Goal: Task Accomplishment & Management: Use online tool/utility

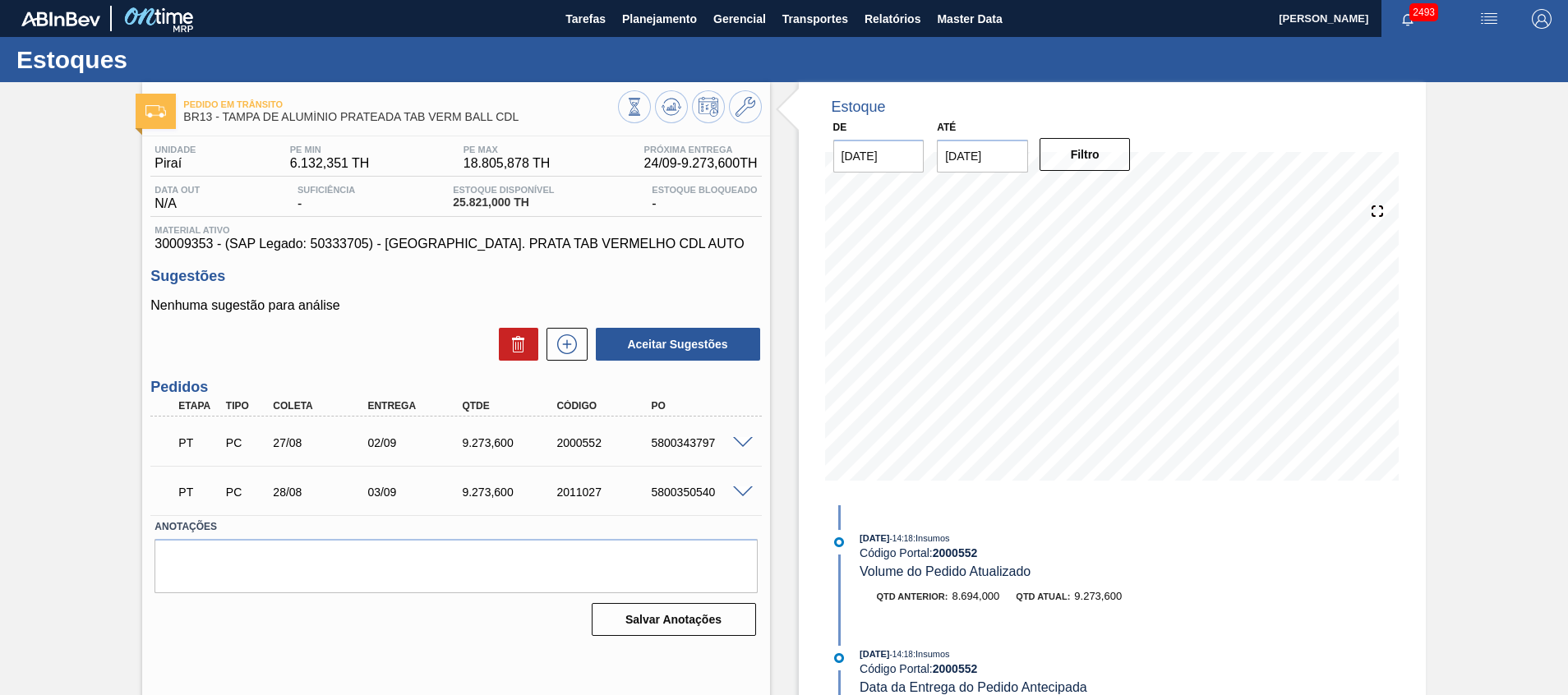
scroll to position [12, 0]
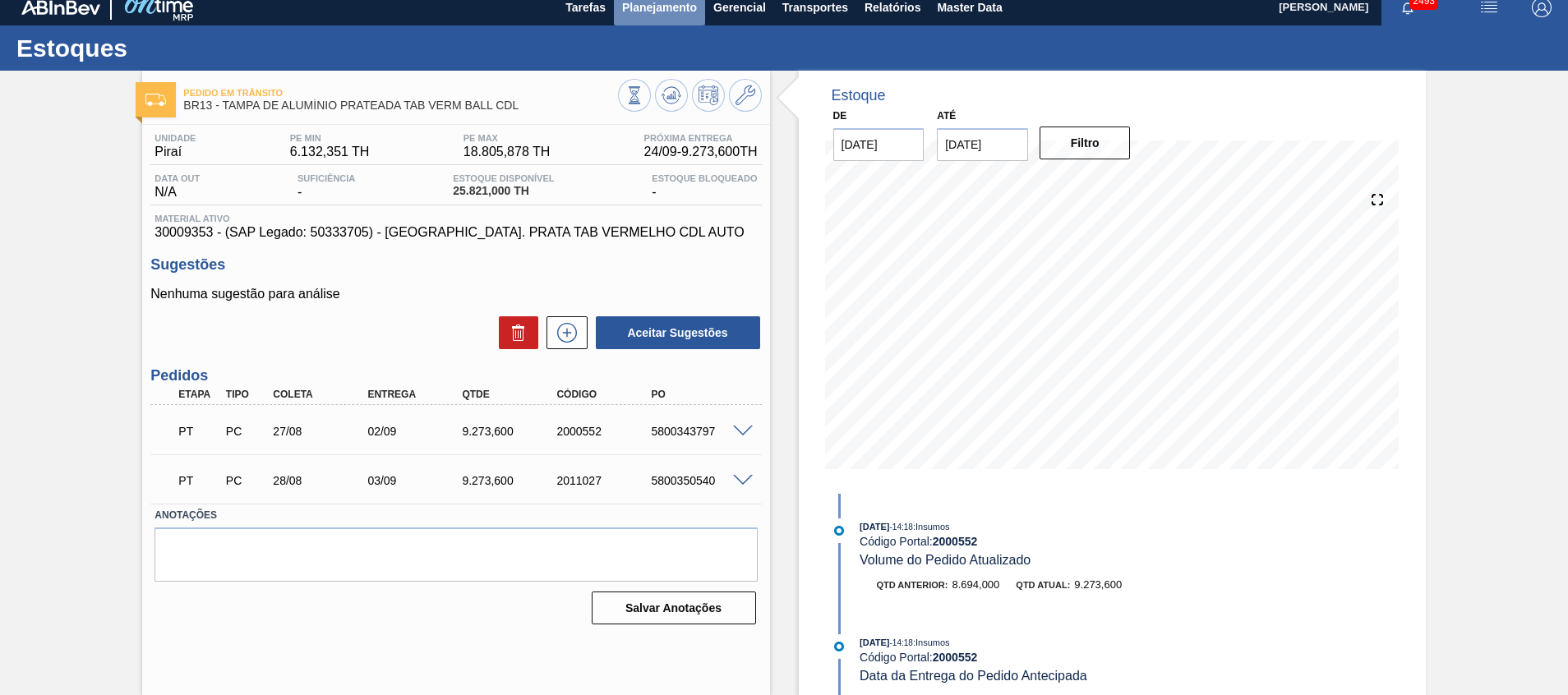
drag, startPoint x: 0, startPoint y: 0, endPoint x: 683, endPoint y: 8, distance: 683.0
click at [683, 8] on span "Planejamento" at bounding box center [660, 7] width 75 height 20
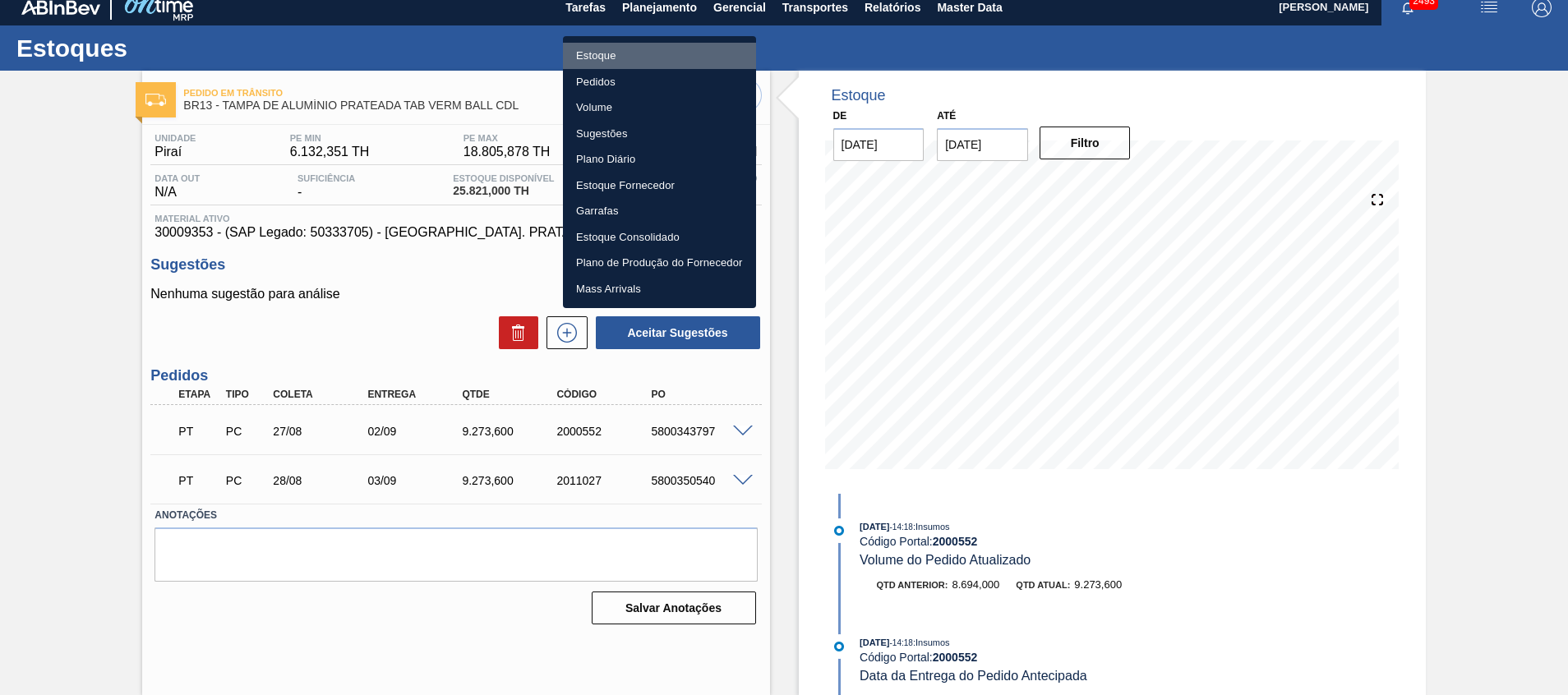
click at [695, 45] on li "Estoque" at bounding box center [659, 56] width 193 height 27
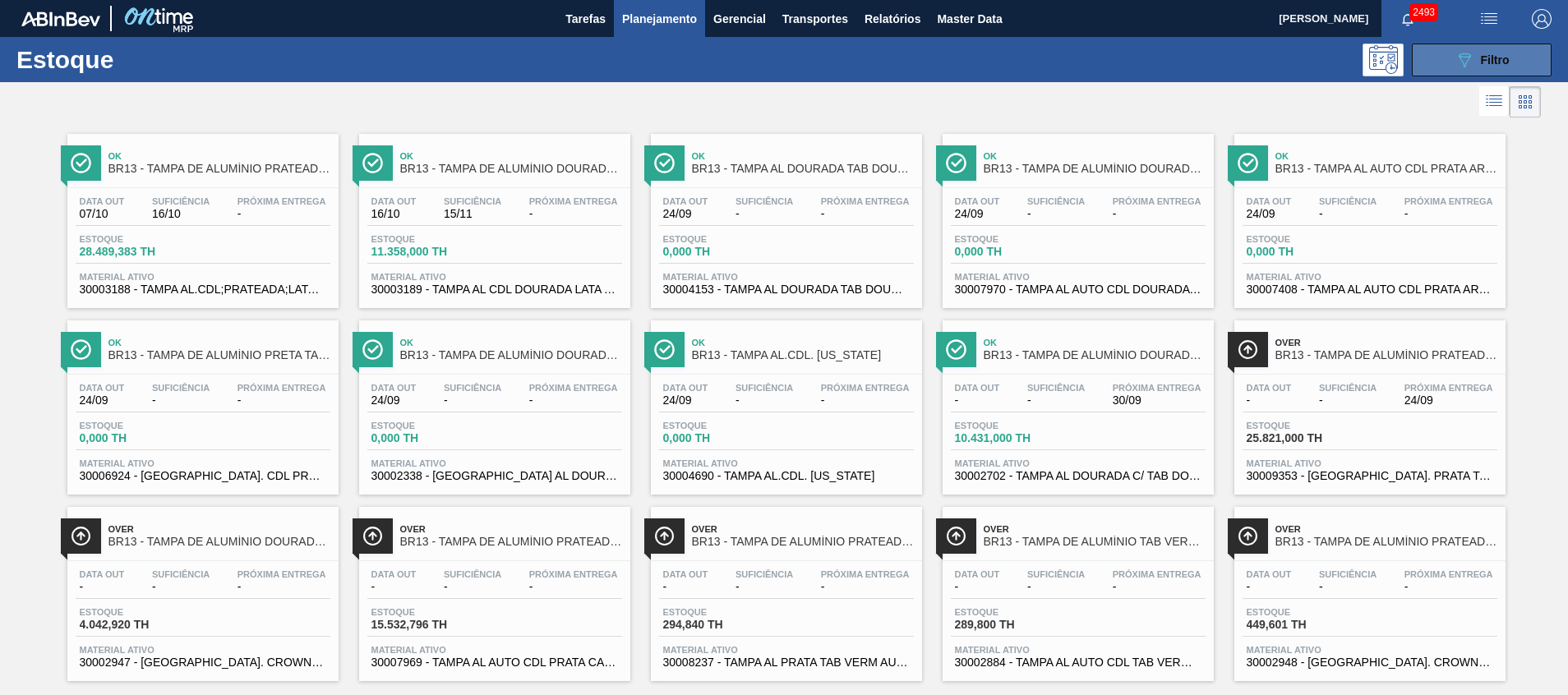
click at [1449, 54] on button "089F7B8B-B2A5-4AFE-B5C0-19BA573D28AC Filtro" at bounding box center [1482, 60] width 140 height 33
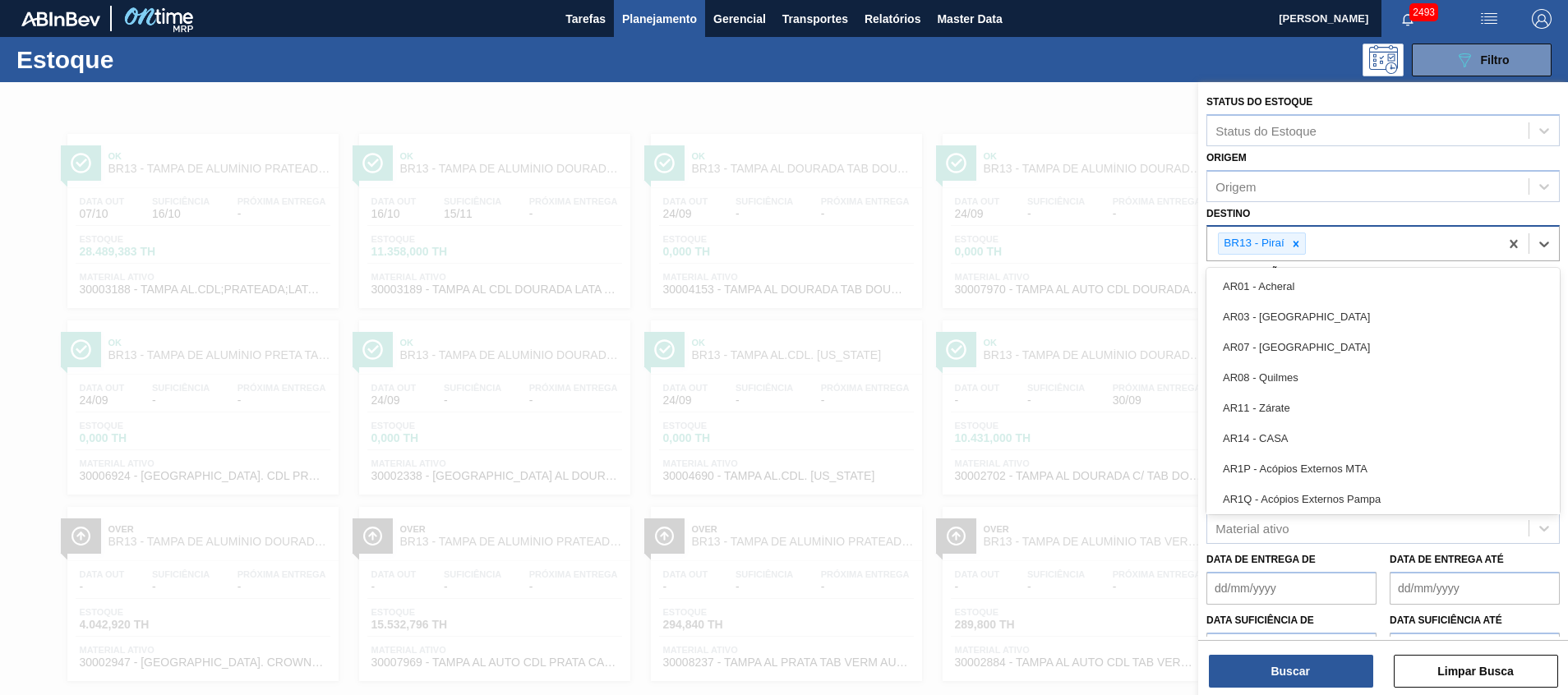
click at [1387, 238] on div "BR13 - Piraí" at bounding box center [1353, 244] width 292 height 34
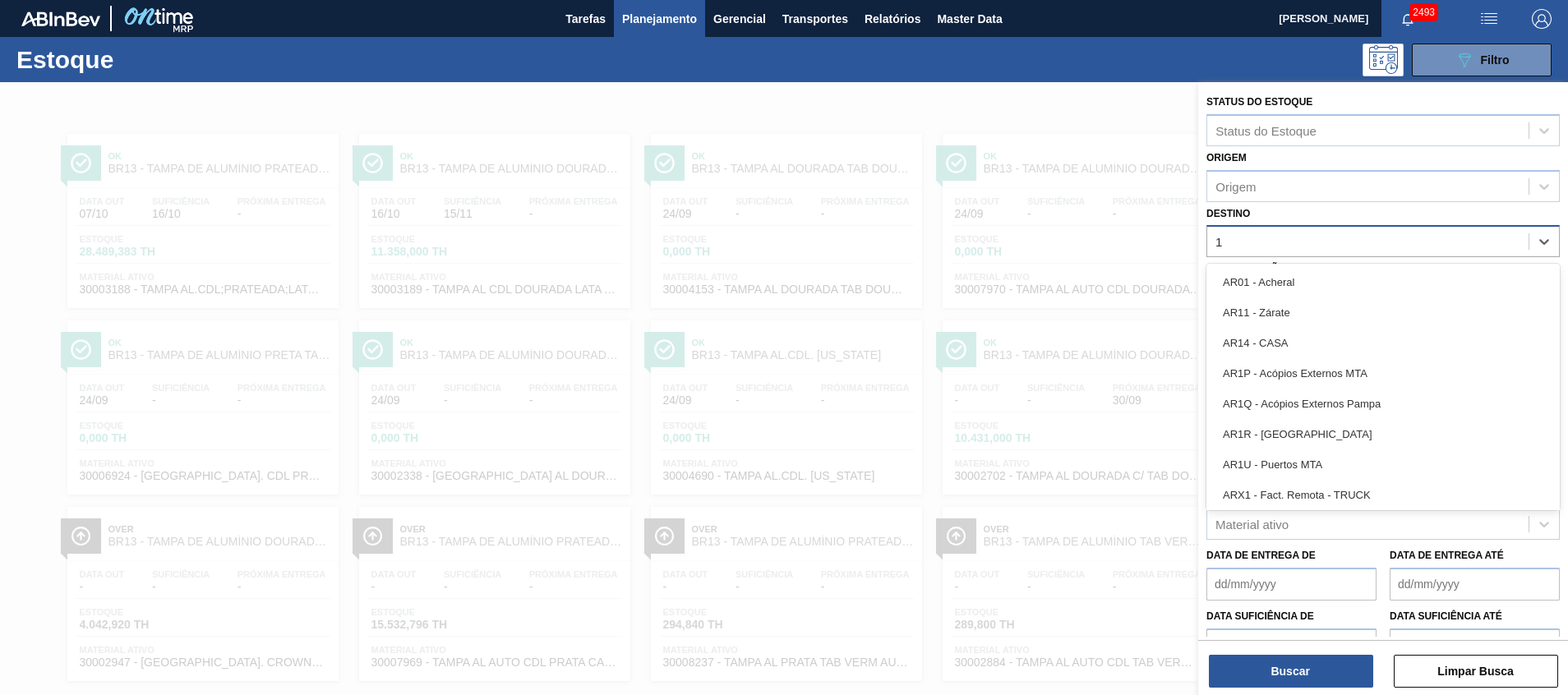
type input "11"
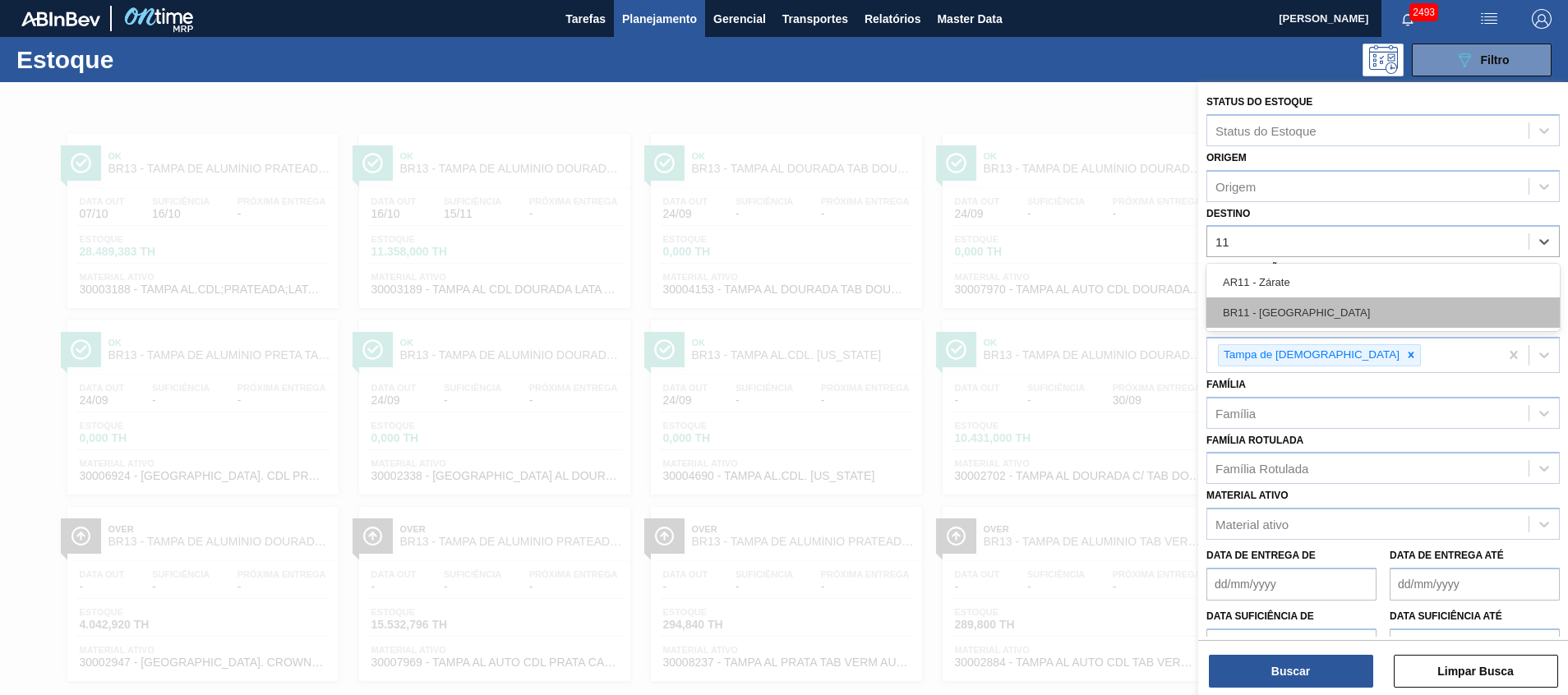
click at [1420, 311] on div "BR11 - São Luís" at bounding box center [1383, 312] width 353 height 31
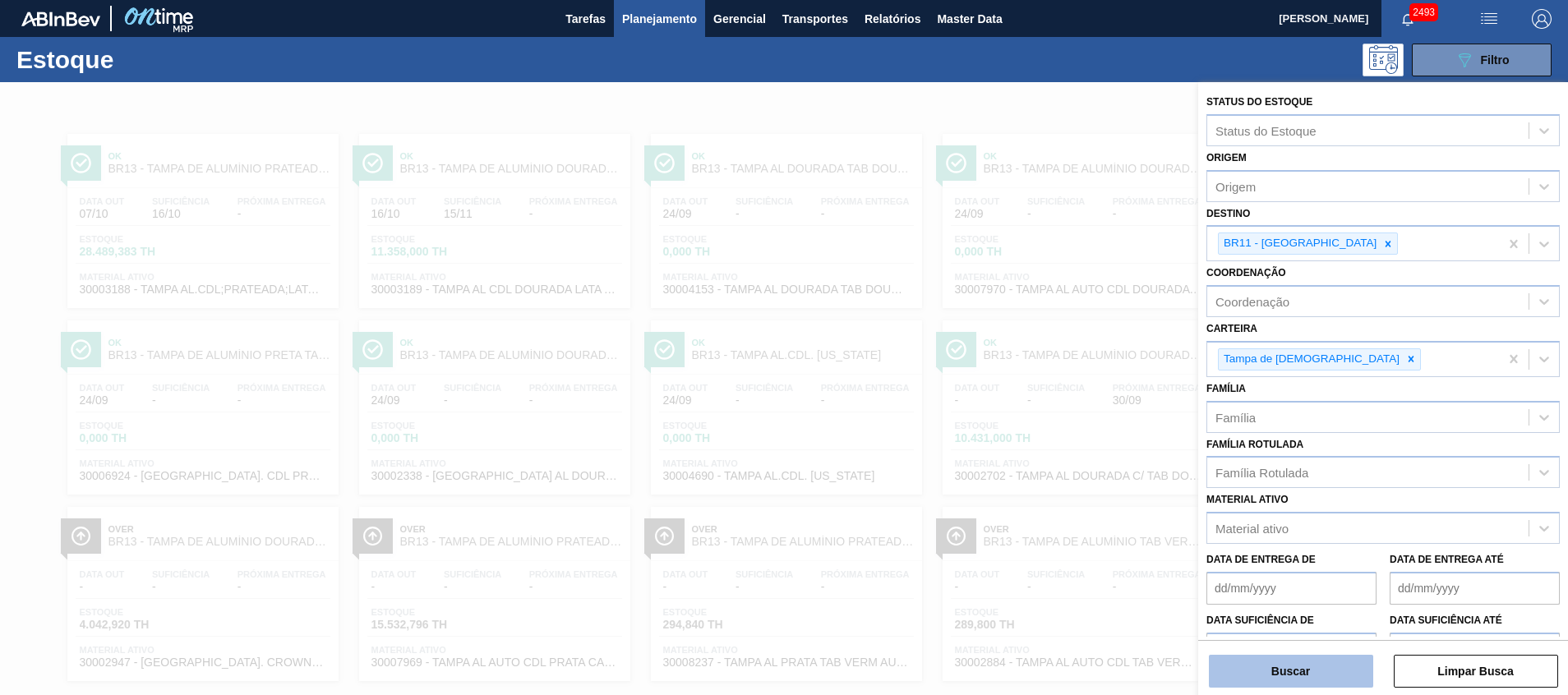
click at [1325, 664] on button "Buscar" at bounding box center [1291, 672] width 164 height 33
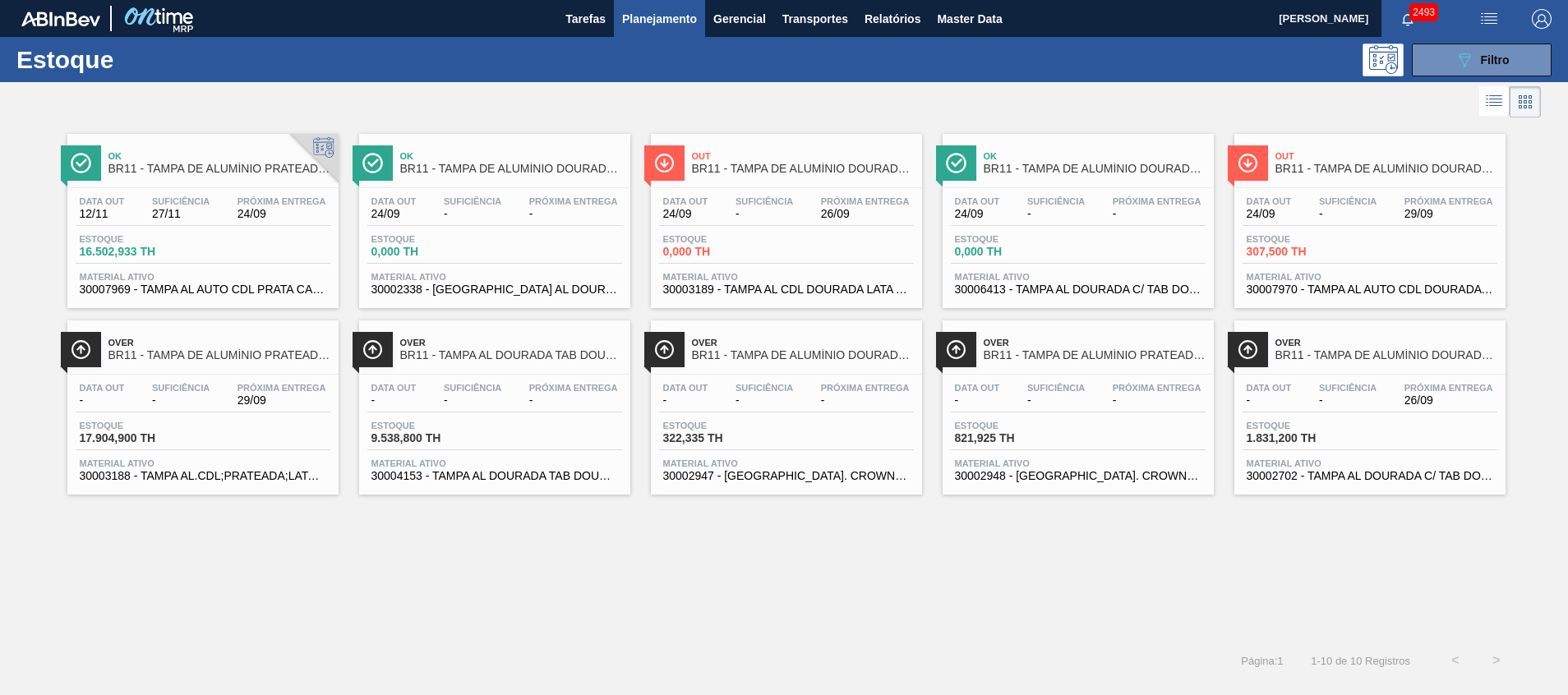
click at [800, 289] on span "30003189 - TAMPA AL CDL DOURADA LATA AUTOMATICA" at bounding box center [786, 289] width 247 height 12
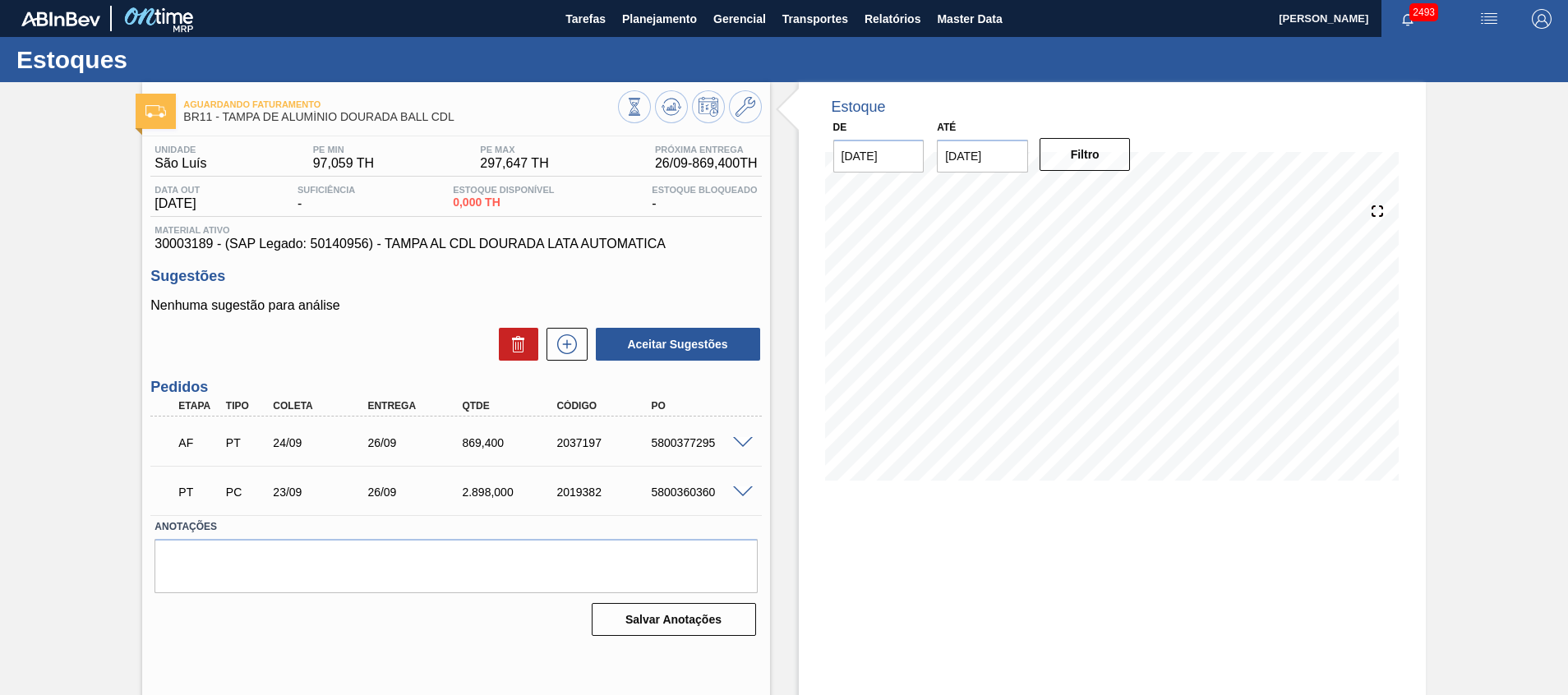
click at [687, 437] on div "5800377295" at bounding box center [700, 443] width 106 height 13
click at [748, 444] on span at bounding box center [743, 443] width 20 height 12
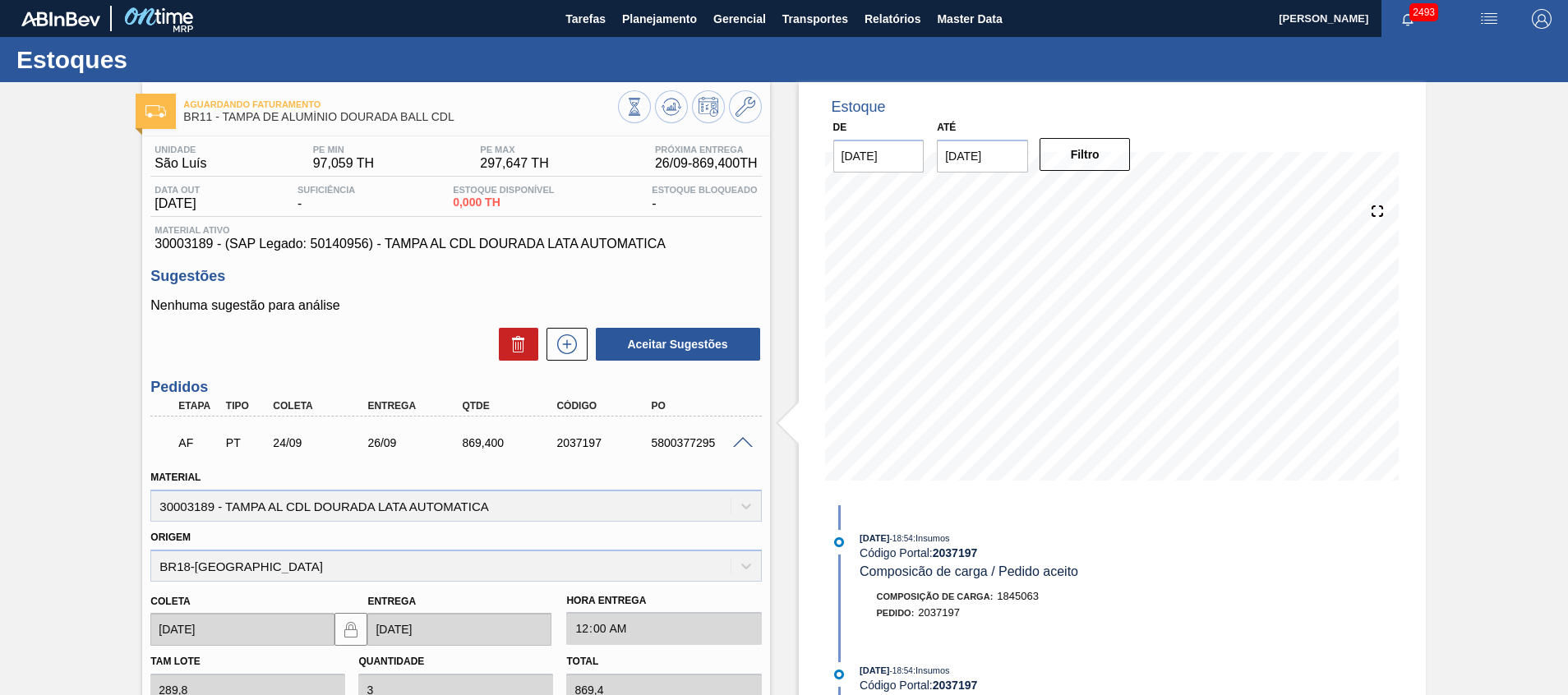
scroll to position [442, 0]
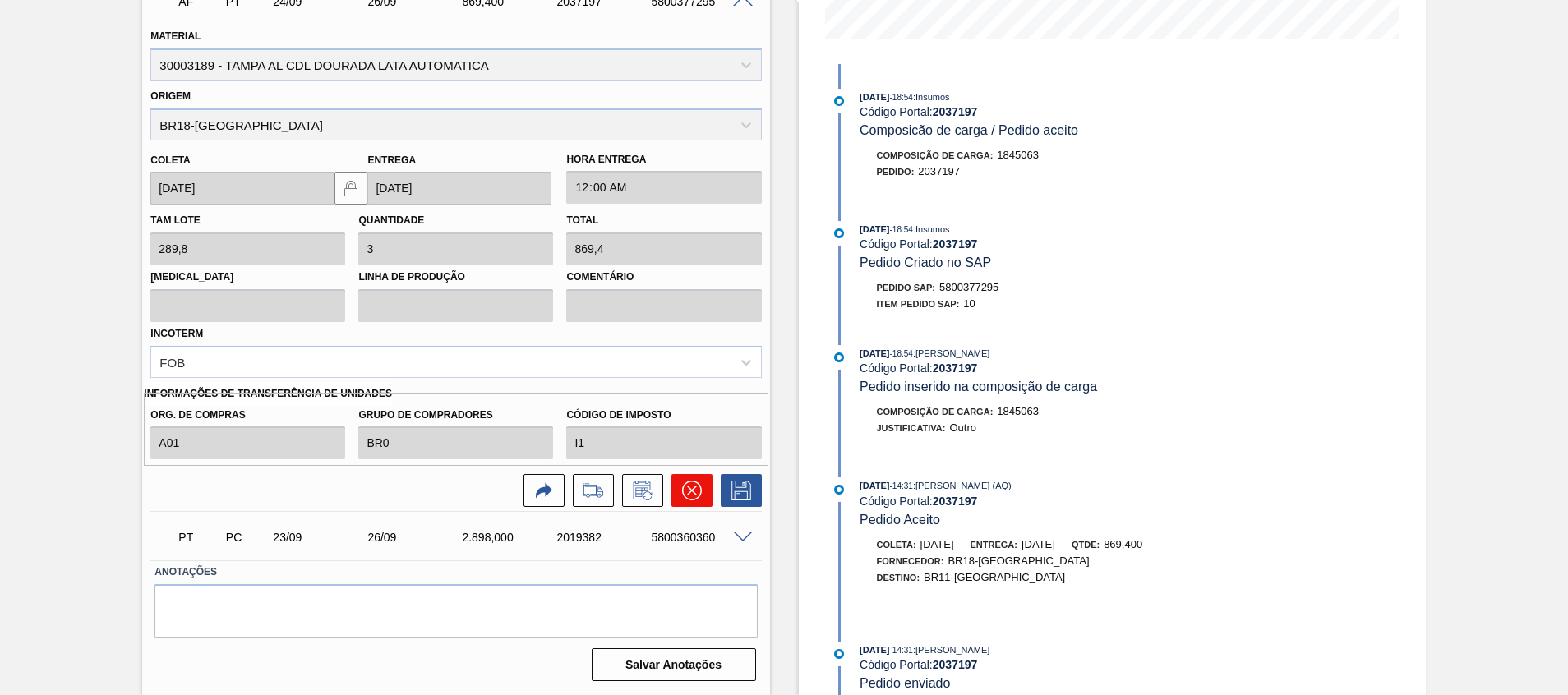
click at [697, 481] on icon at bounding box center [692, 490] width 20 height 20
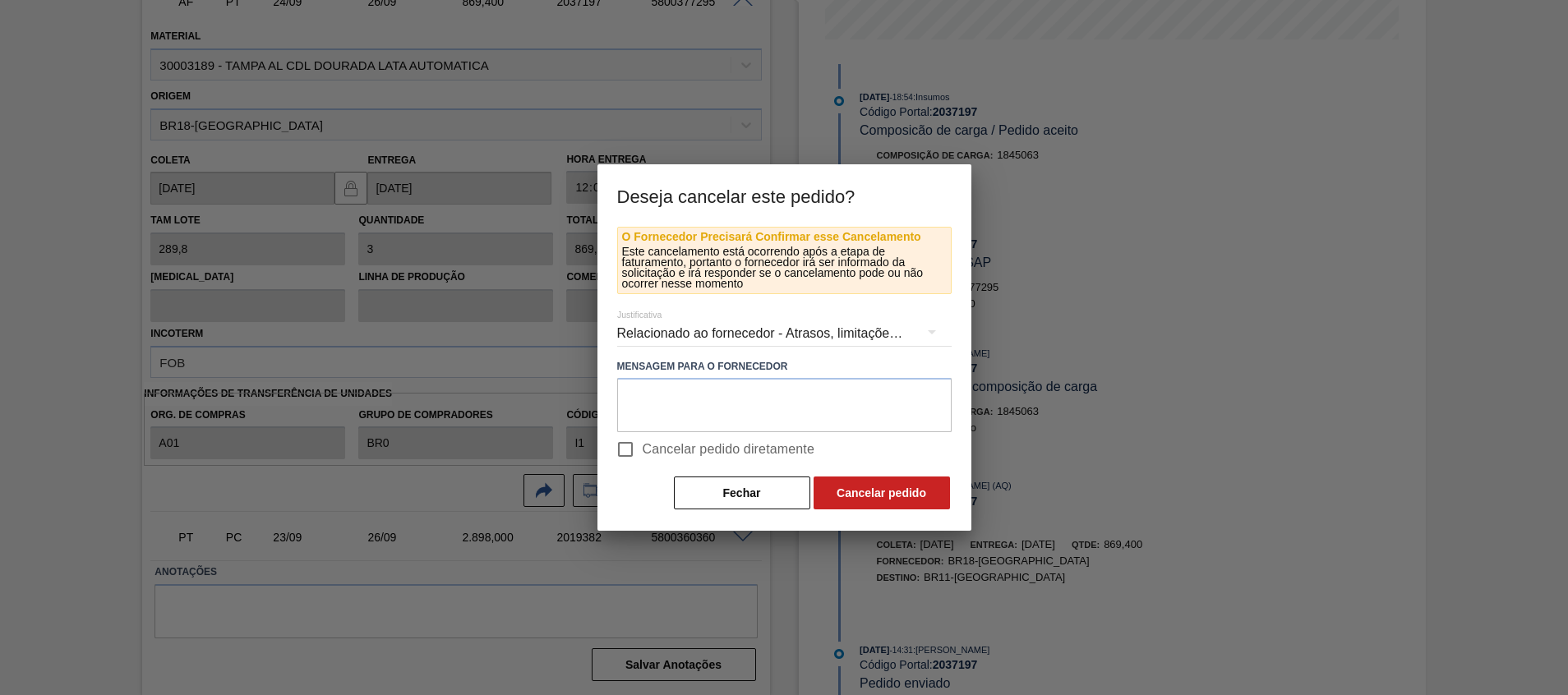
click at [678, 453] on span "Cancelar pedido diretamente" at bounding box center [729, 450] width 172 height 20
click at [643, 453] on input "Cancelar pedido diretamente" at bounding box center [626, 450] width 35 height 35
checkbox input "true"
click at [830, 477] on button "Cancelar pedido" at bounding box center [882, 493] width 137 height 33
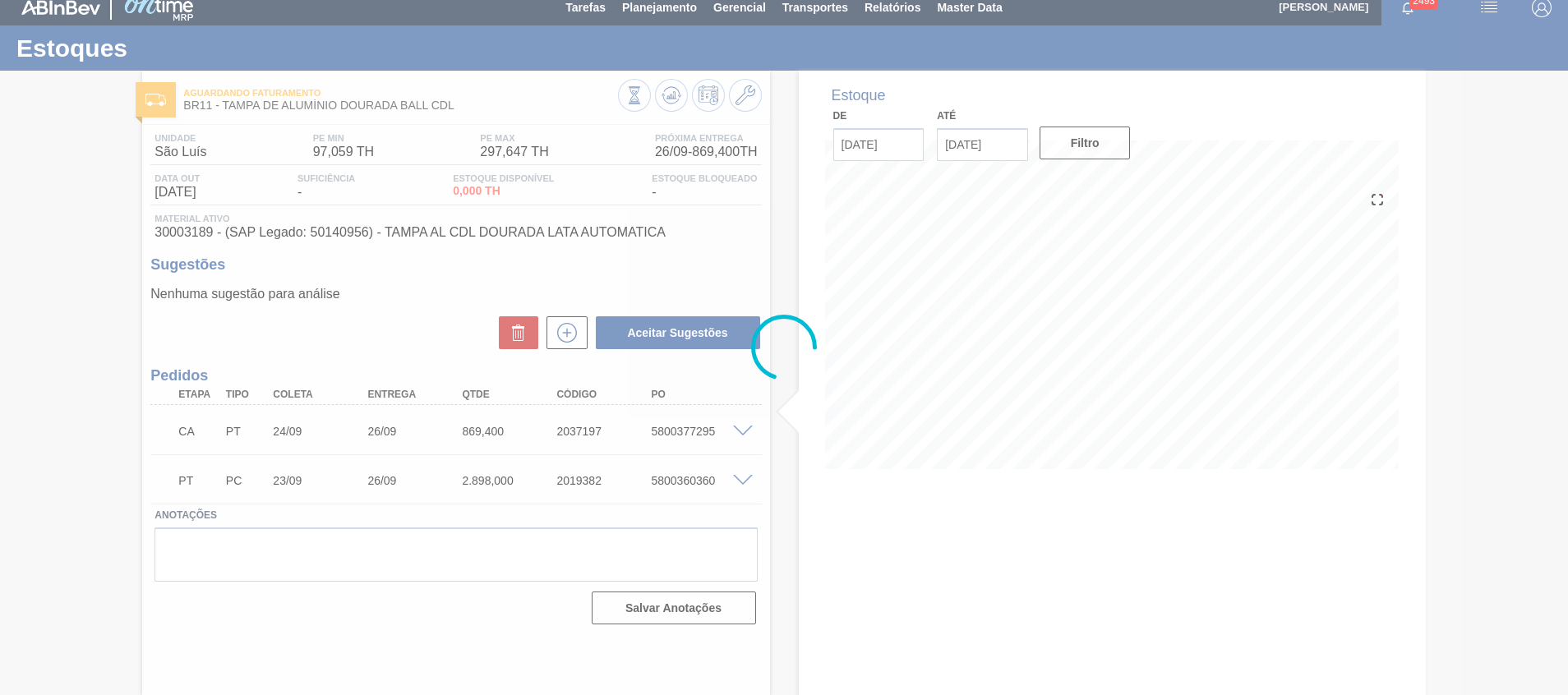
scroll to position [12, 0]
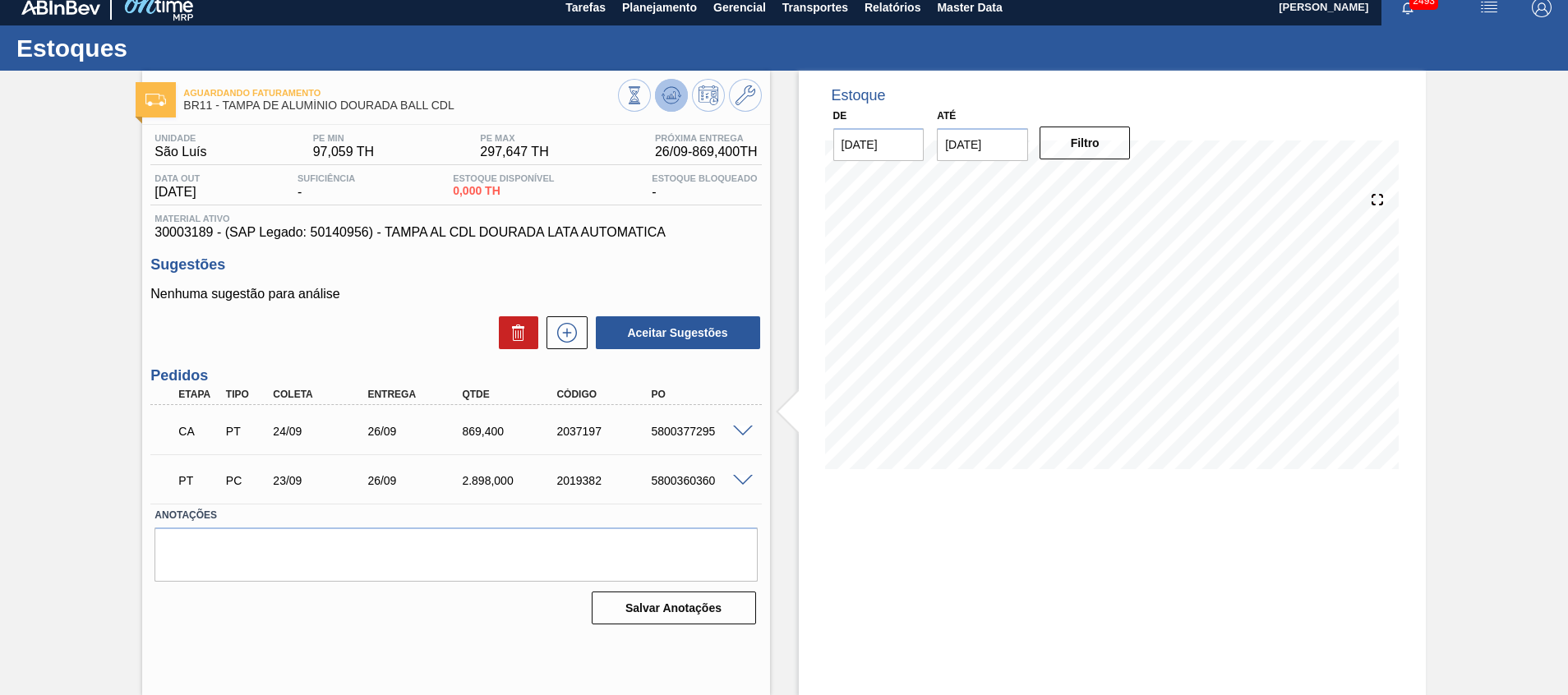
click at [680, 95] on button at bounding box center [672, 95] width 33 height 33
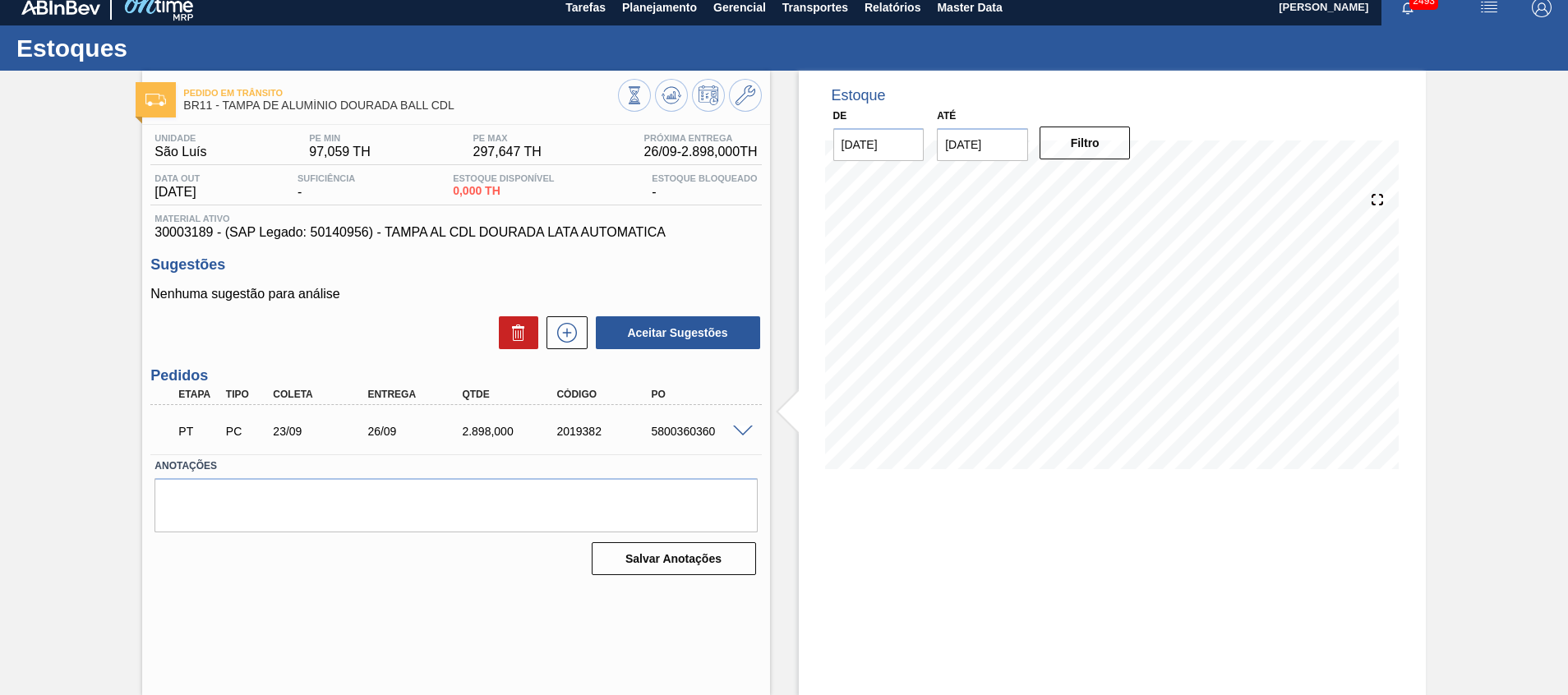
click at [698, 428] on div "5800360360" at bounding box center [700, 432] width 106 height 13
copy div "5800360360"
click at [623, 5] on span "Planejamento" at bounding box center [660, 7] width 75 height 20
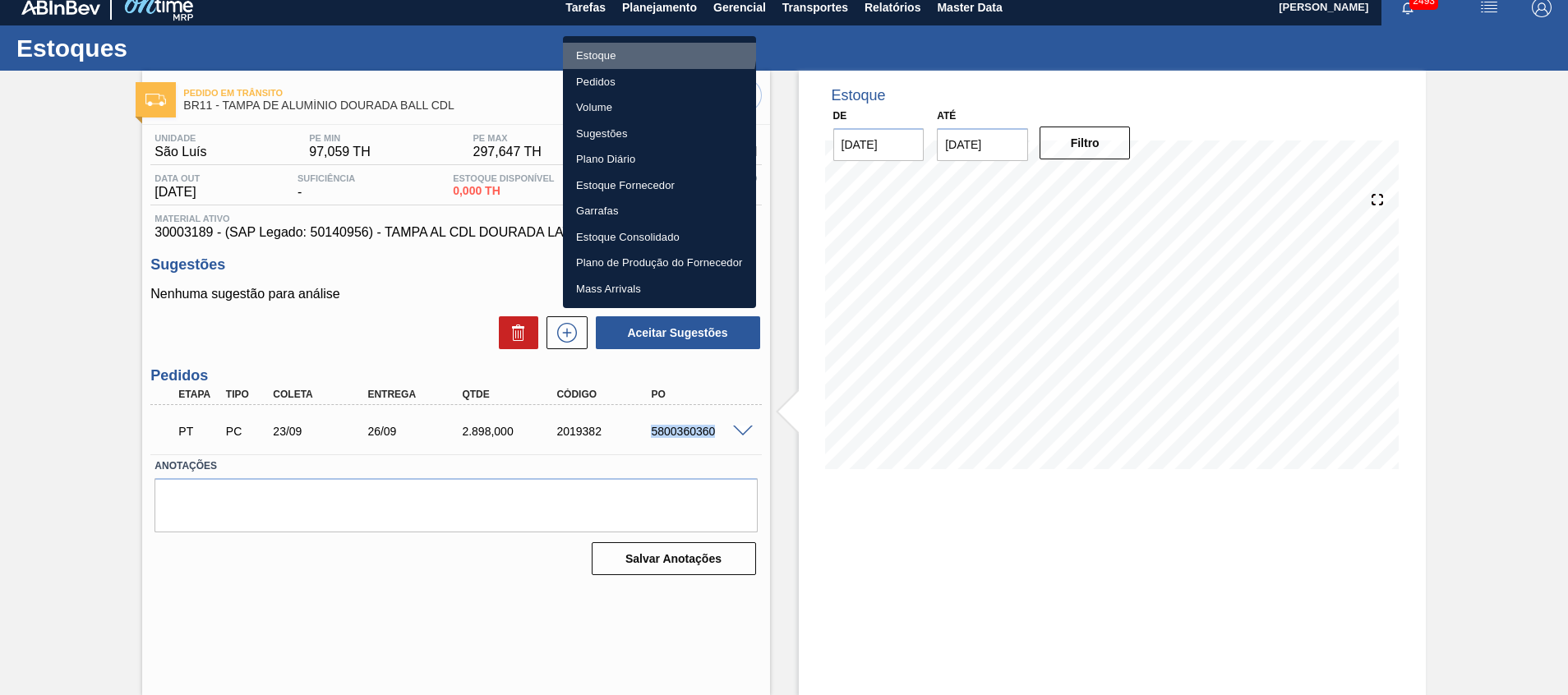
click at [646, 47] on li "Estoque" at bounding box center [659, 56] width 193 height 27
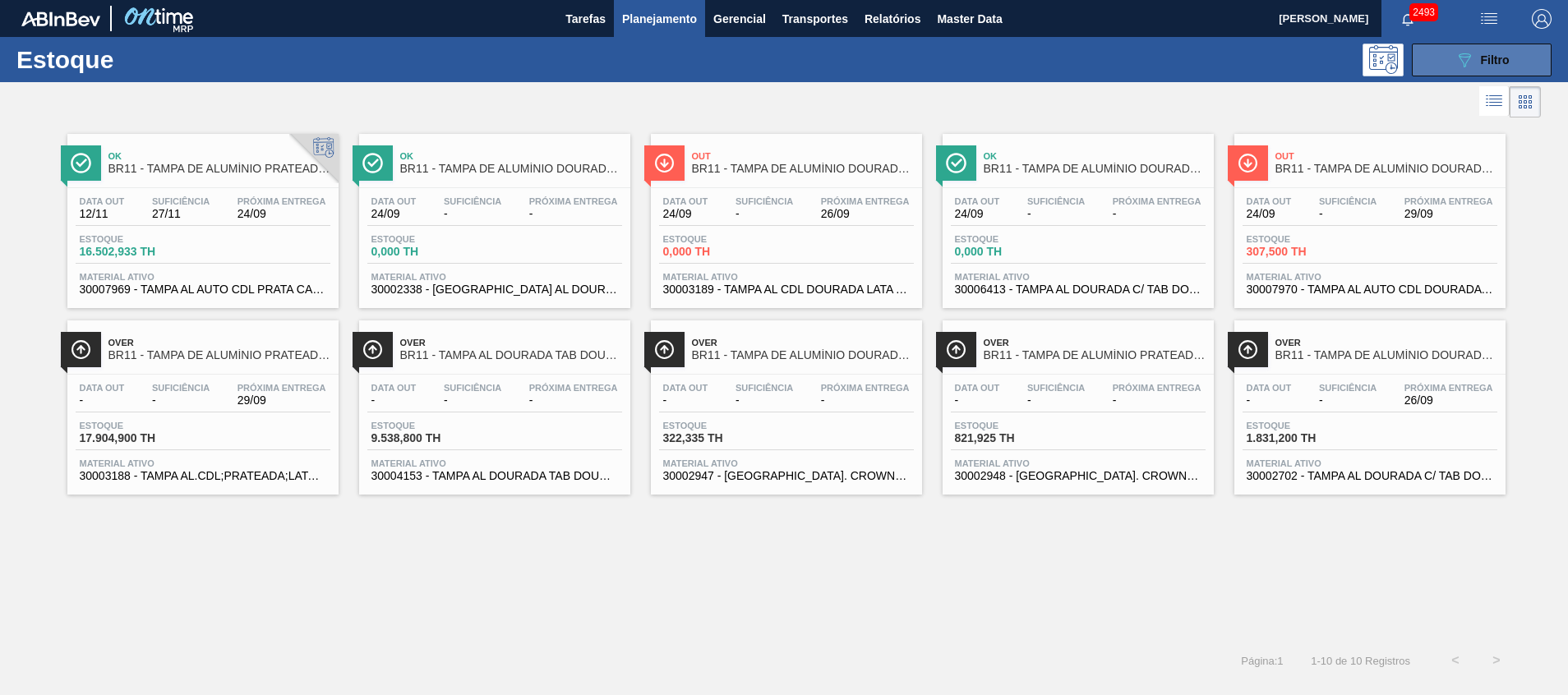
click at [1445, 71] on button "089F7B8B-B2A5-4AFE-B5C0-19BA573D28AC Filtro" at bounding box center [1482, 60] width 140 height 33
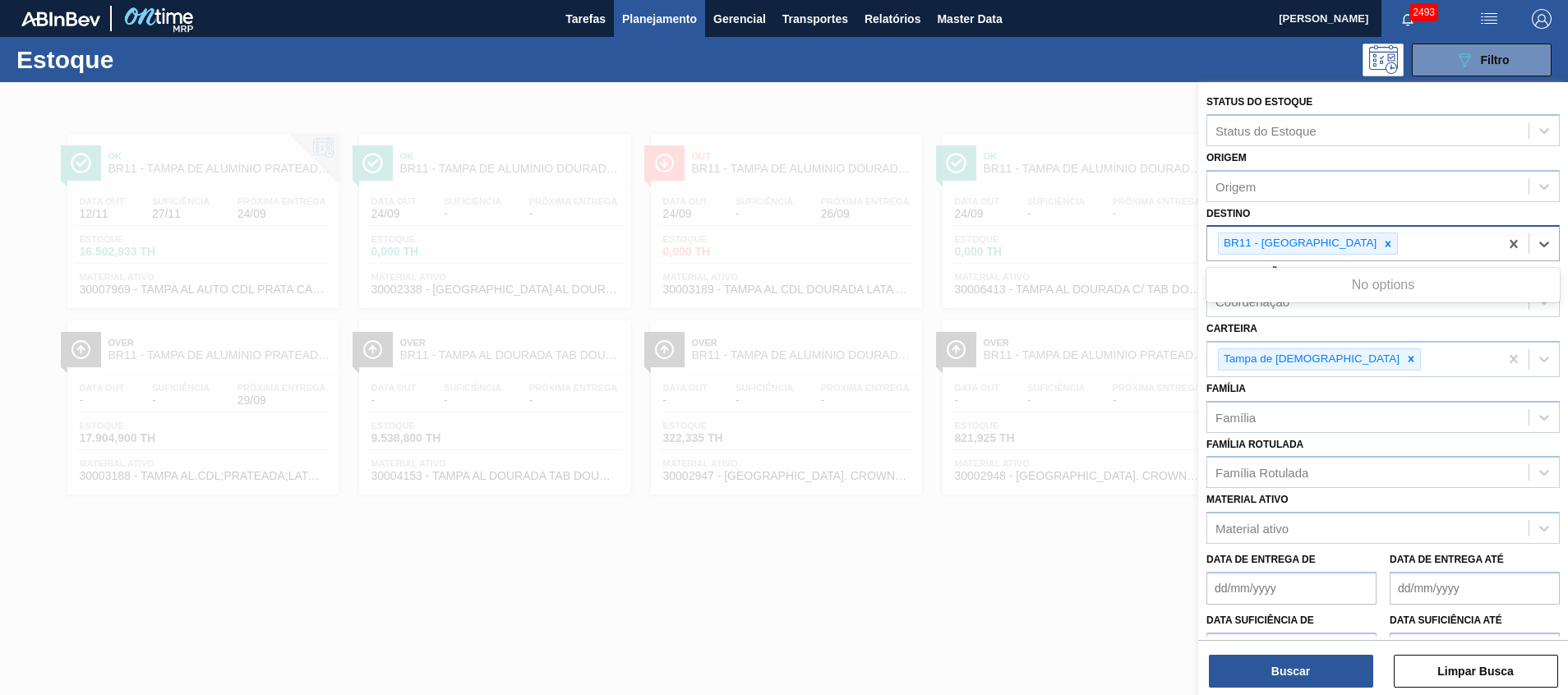
click at [1346, 249] on div "BR11 - São Luís" at bounding box center [1353, 244] width 292 height 34
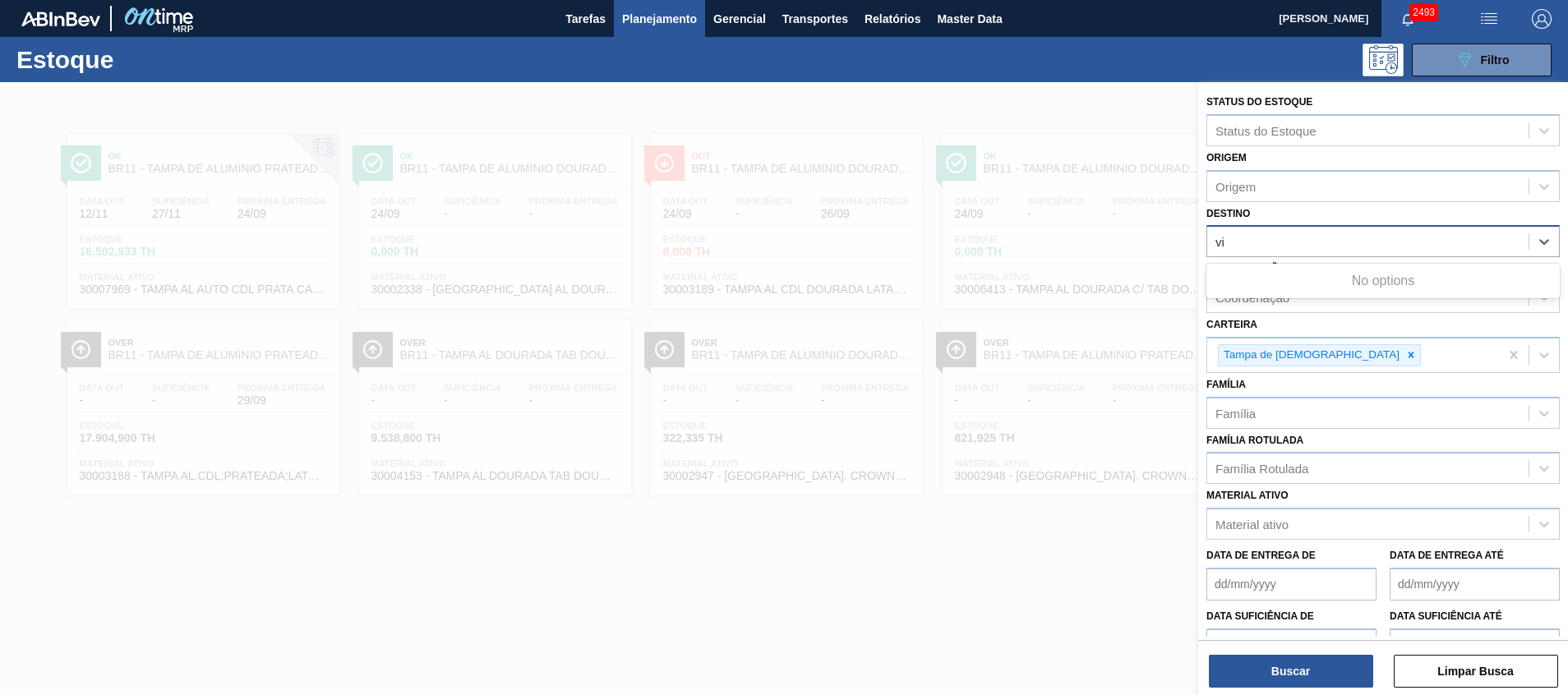
type input "via"
click at [1285, 246] on div "Destino" at bounding box center [1368, 242] width 322 height 24
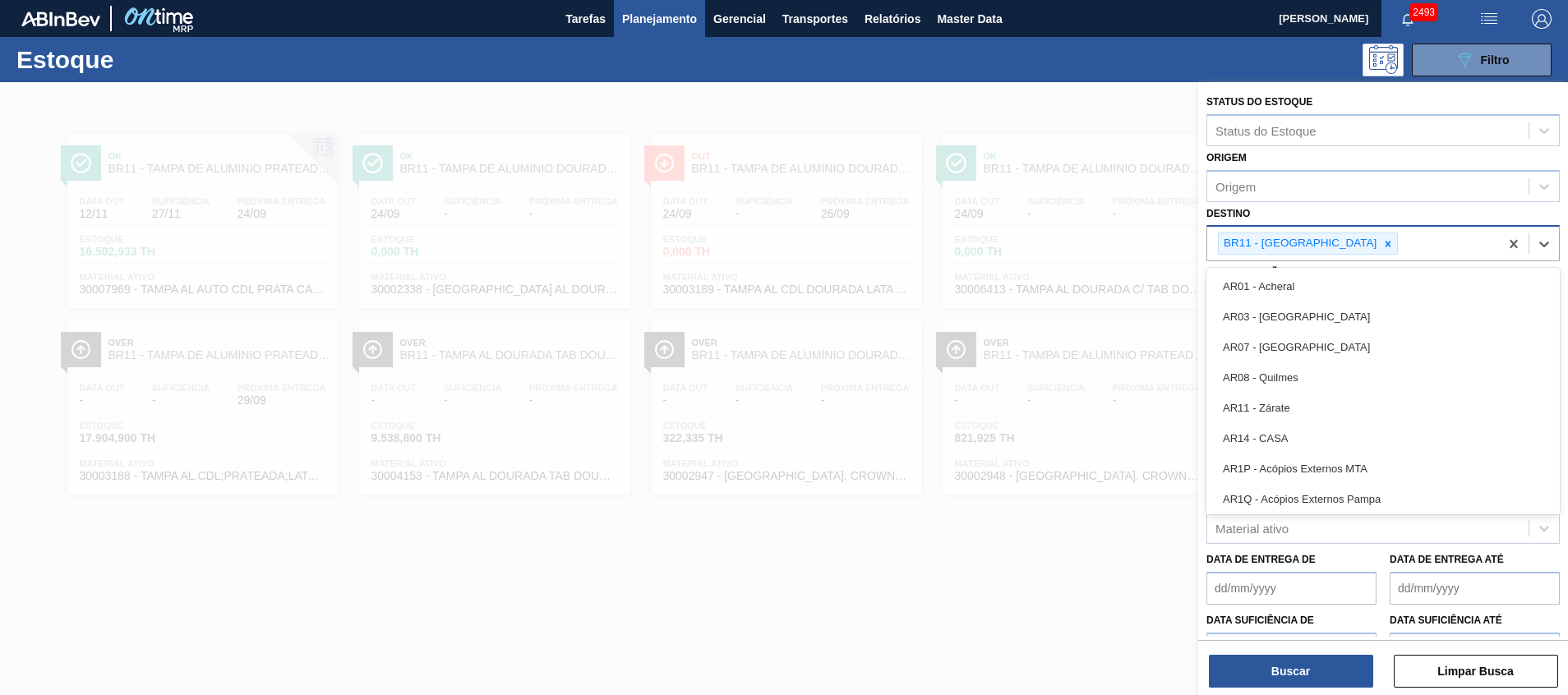
type input "v"
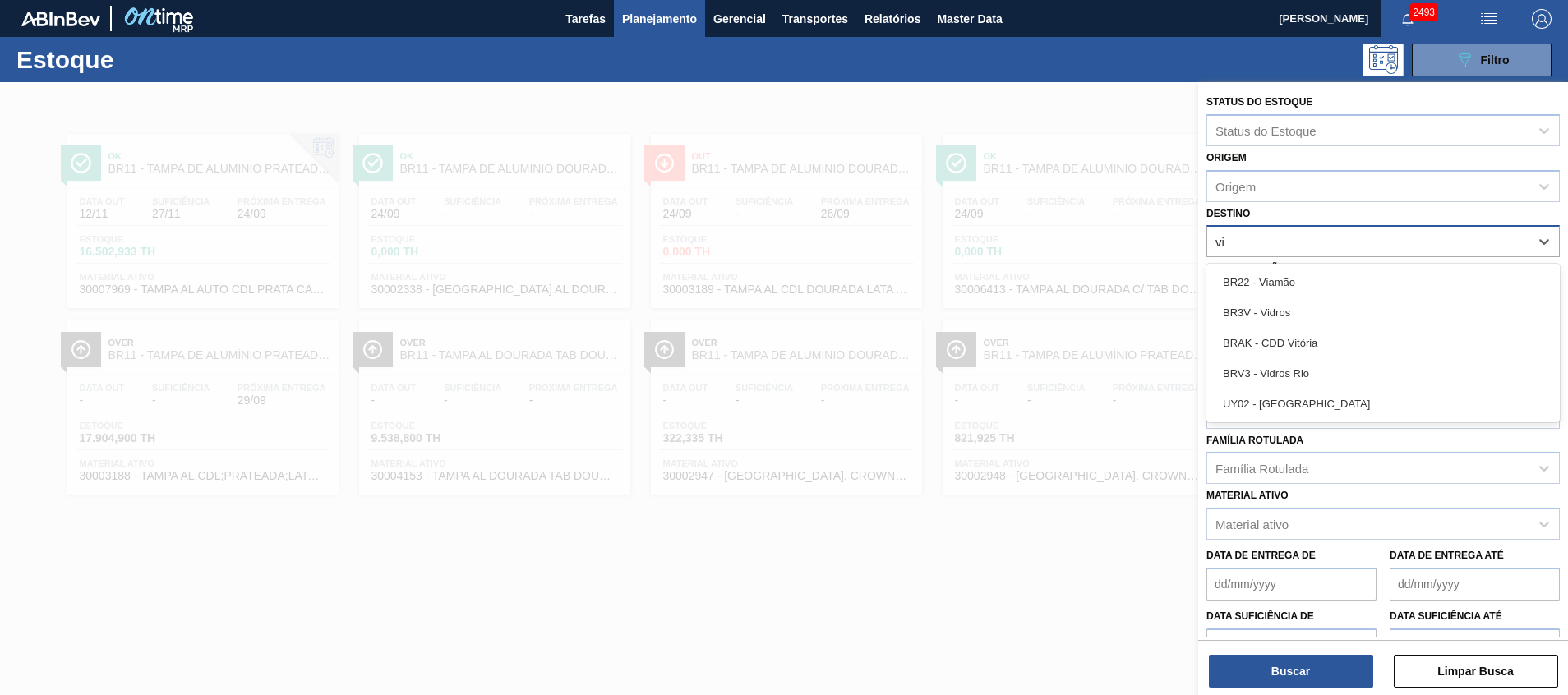
type input "via"
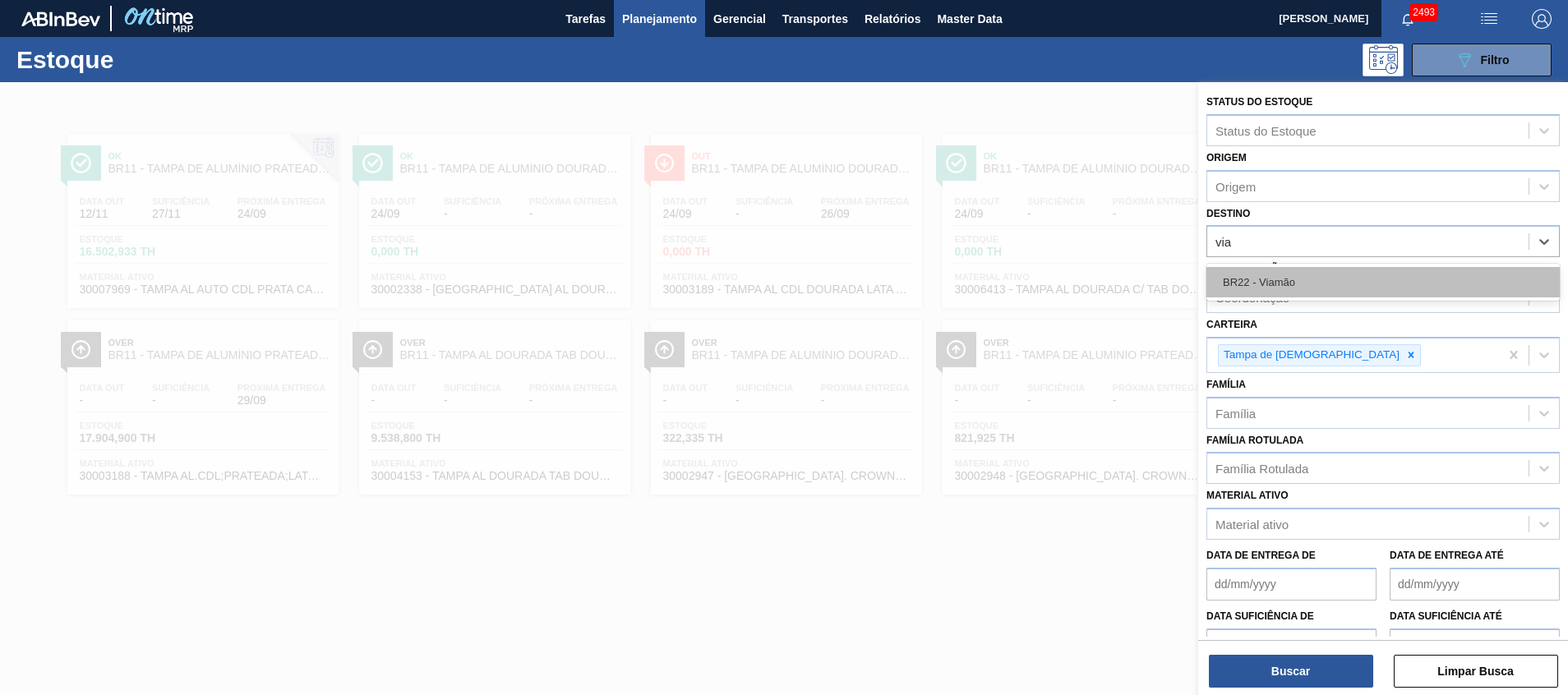
click at [1333, 284] on div "BR22 - Viamão" at bounding box center [1383, 282] width 353 height 31
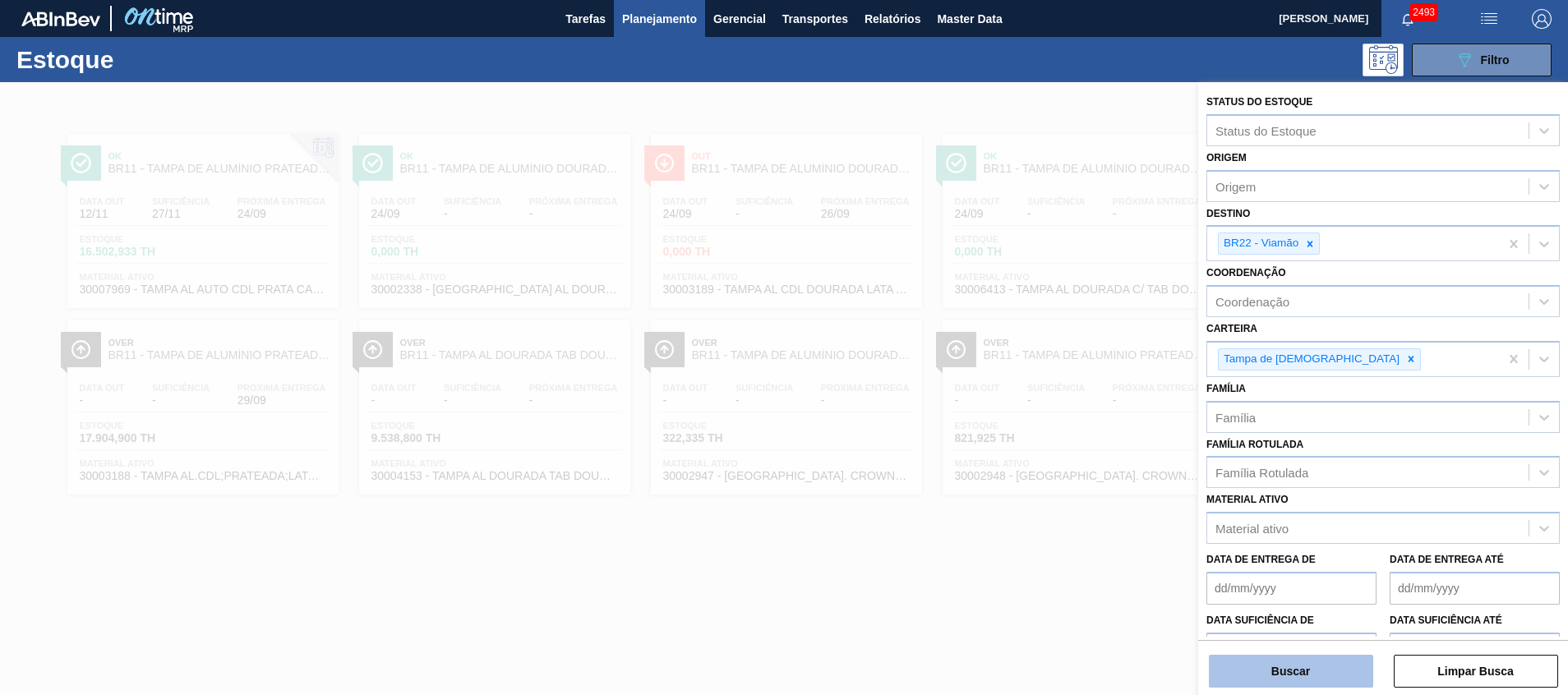
click at [1293, 668] on button "Buscar" at bounding box center [1291, 672] width 164 height 33
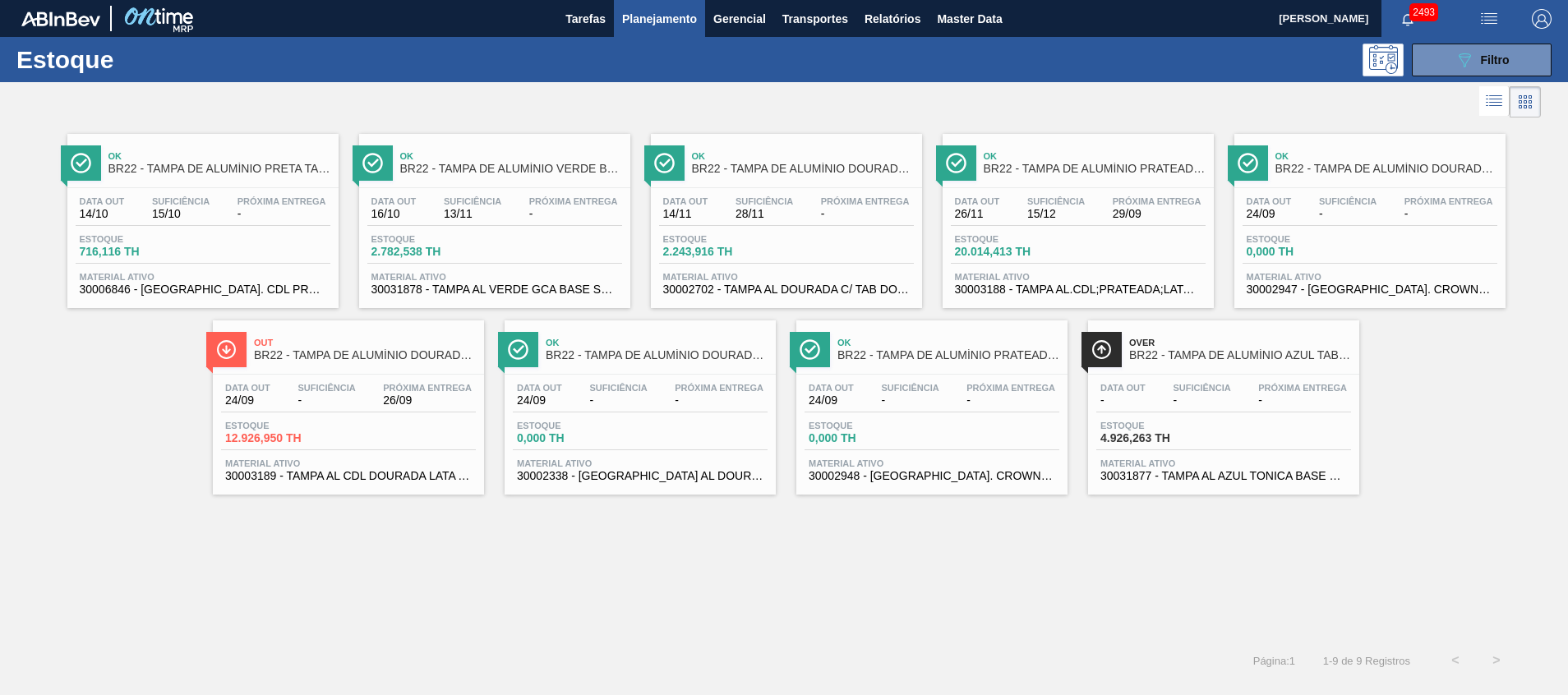
click at [372, 377] on div "Data out 24/09 Suficiência - Próxima Entrega 26/09 Estoque 12.926,950 TH Materi…" at bounding box center [348, 430] width 271 height 112
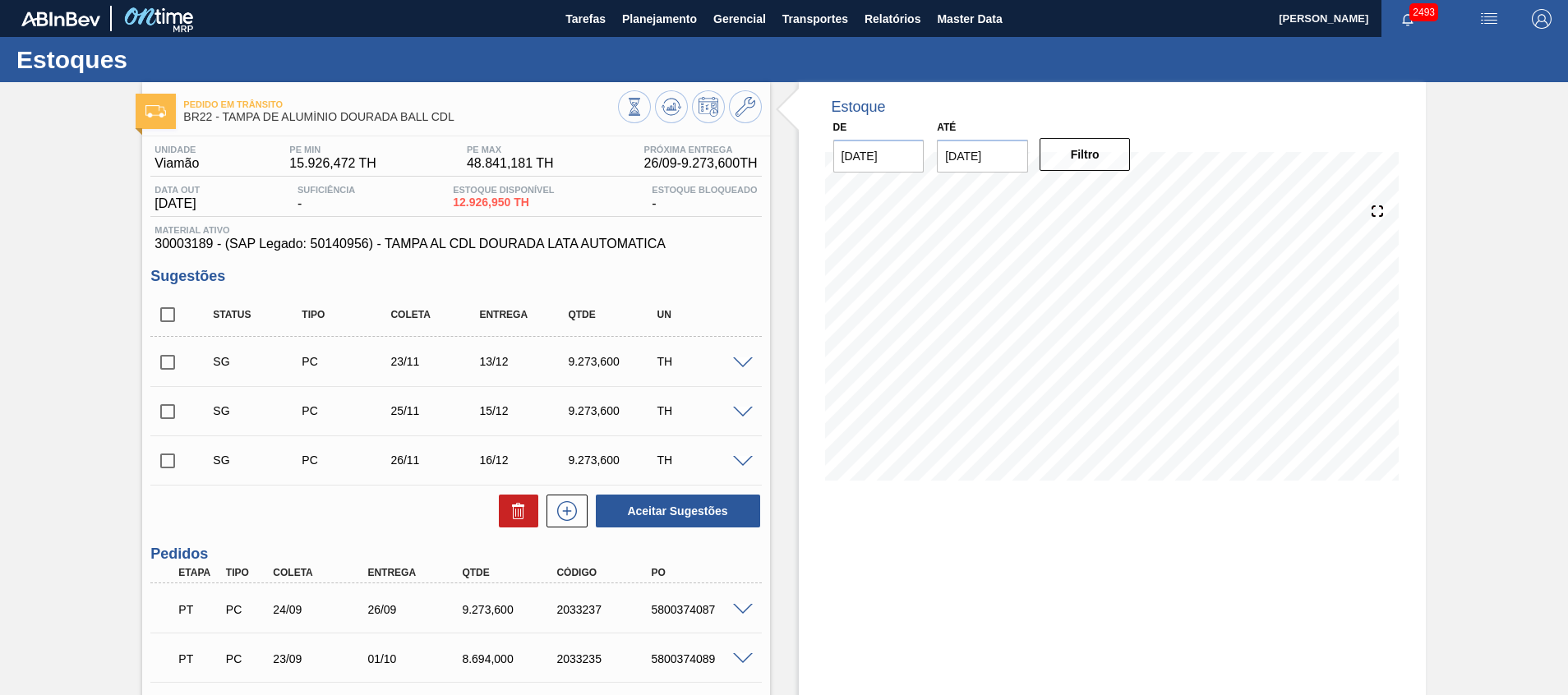
click at [742, 609] on span at bounding box center [743, 610] width 20 height 12
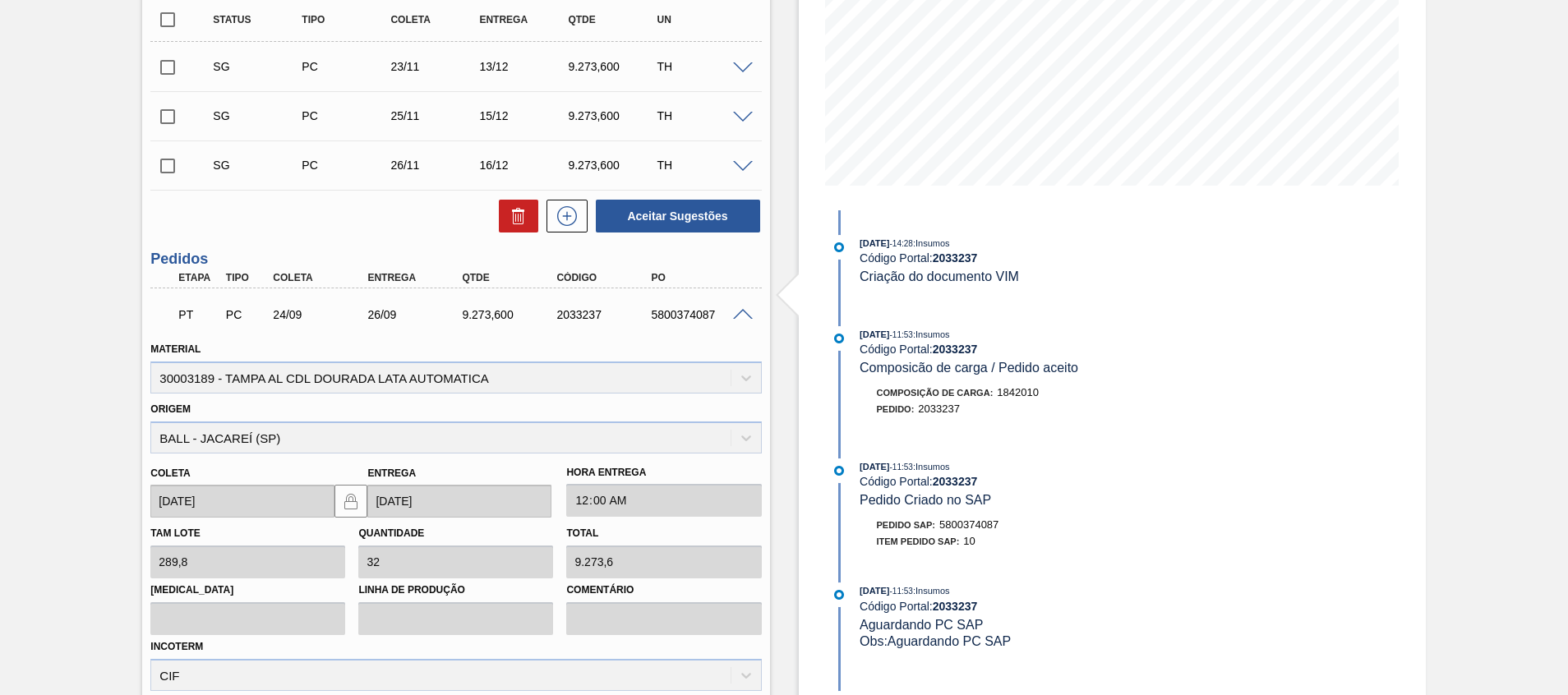
scroll to position [301, 0]
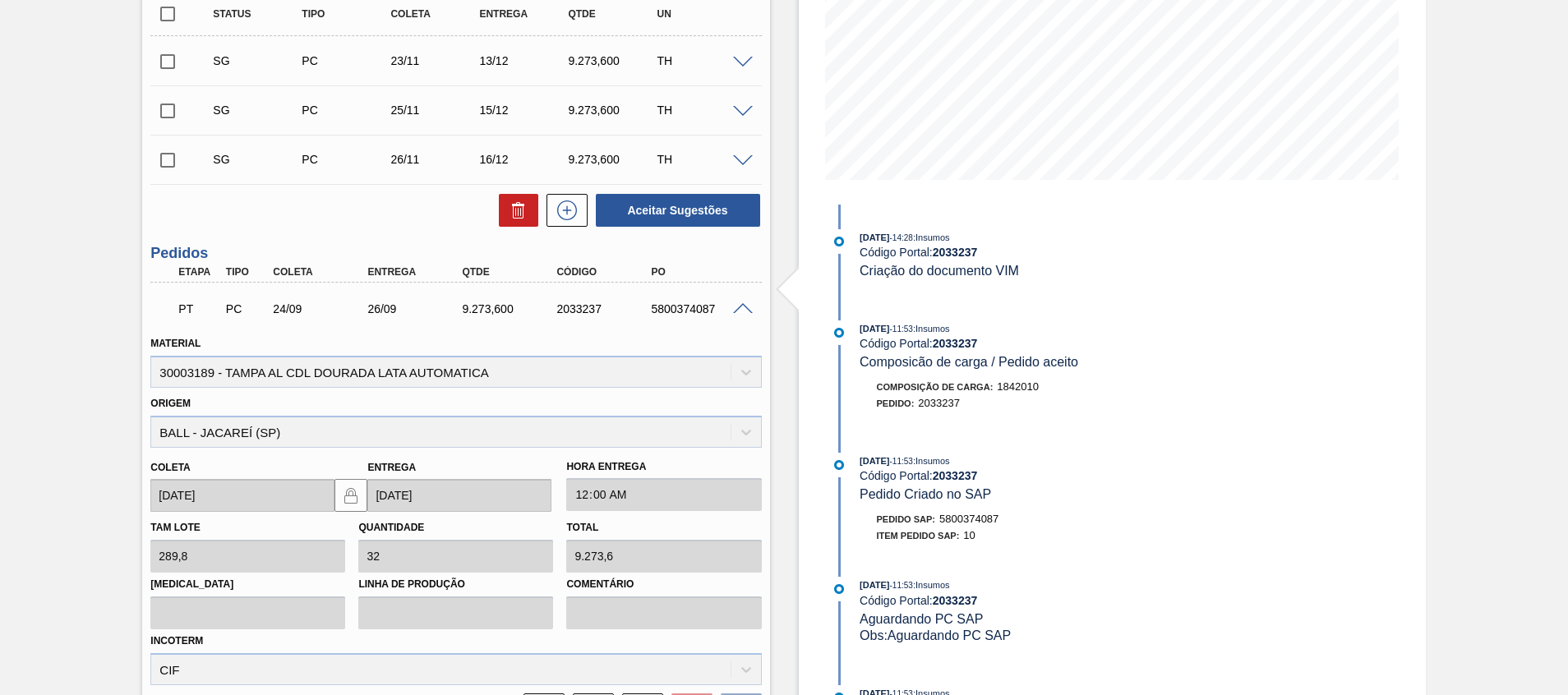
click at [743, 316] on div "PT PC 24/09 26/09 9.273,600 2033237 5800374087" at bounding box center [456, 307] width 611 height 41
click at [740, 308] on span at bounding box center [743, 309] width 20 height 12
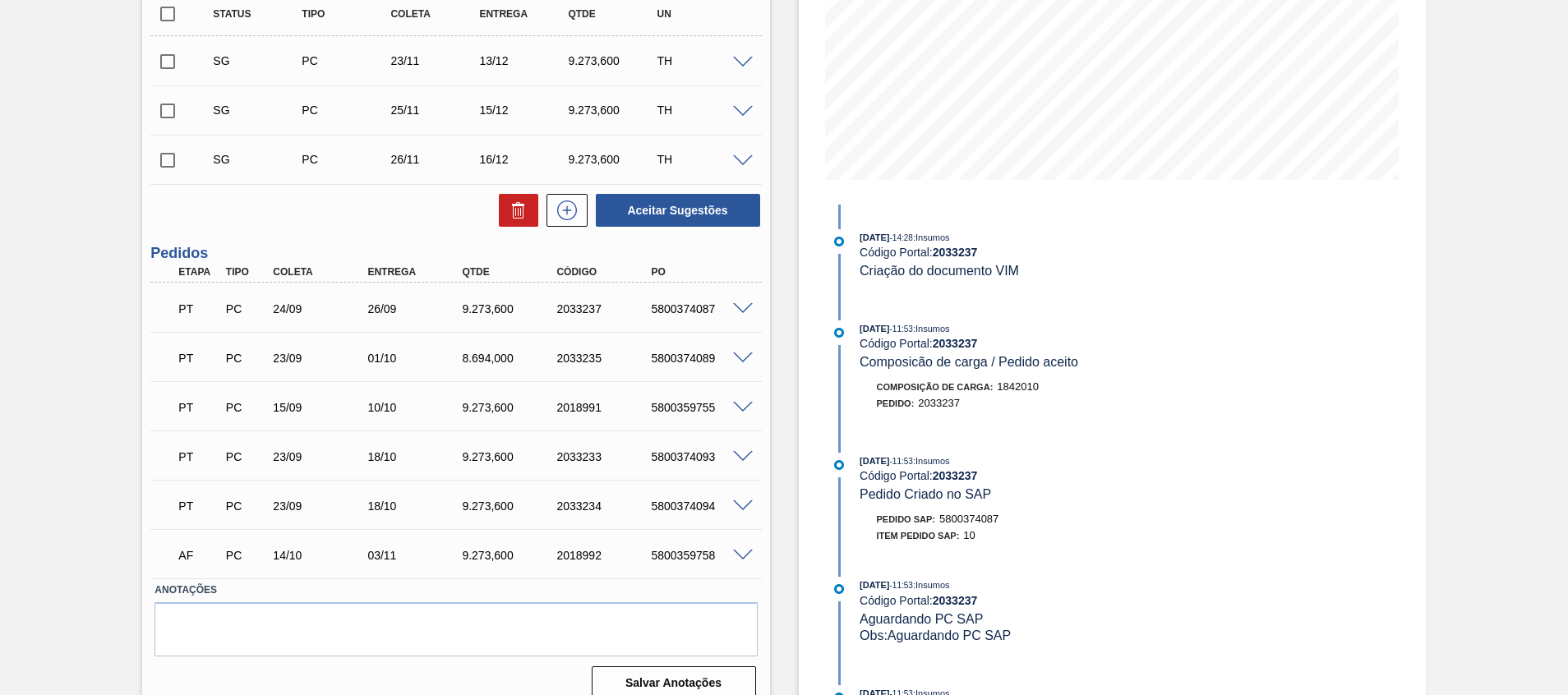
scroll to position [0, 0]
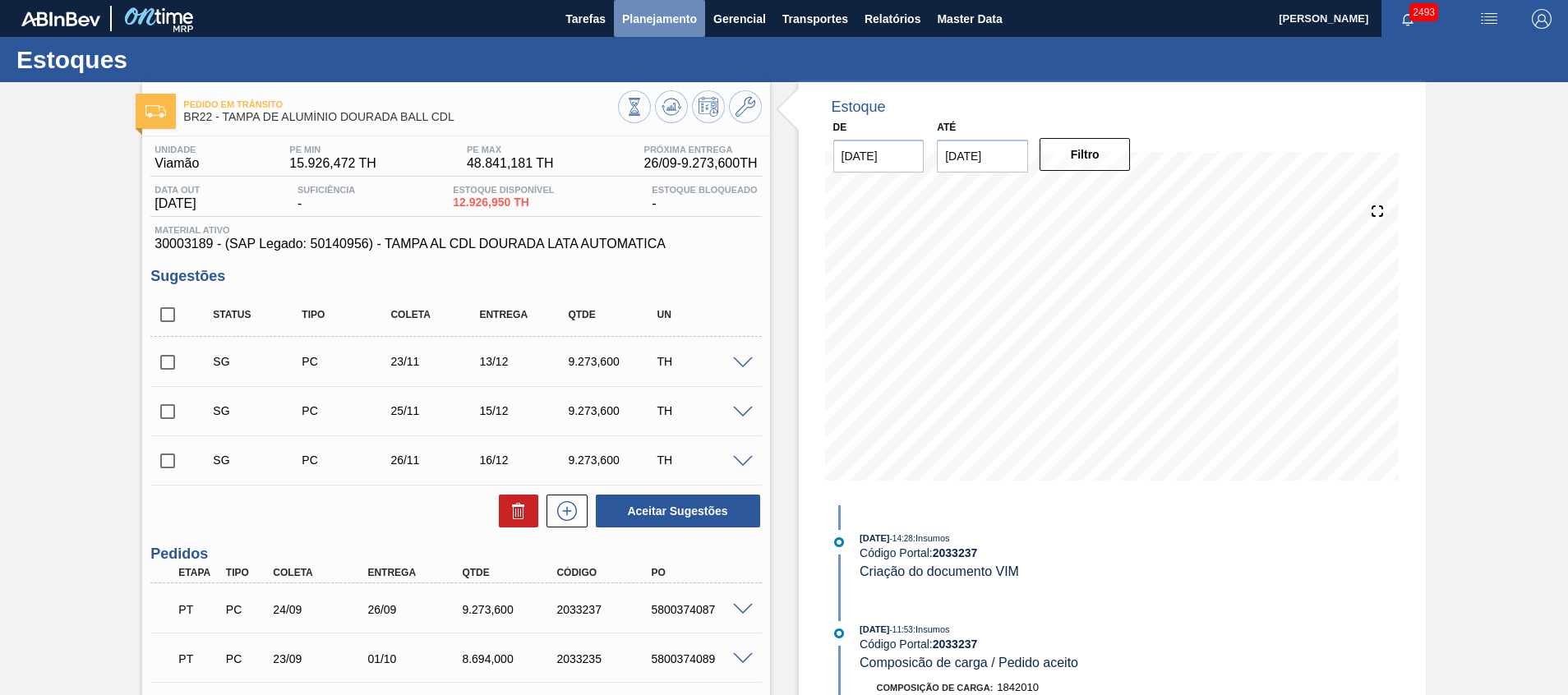
click at [637, 23] on span "Planejamento" at bounding box center [660, 19] width 75 height 20
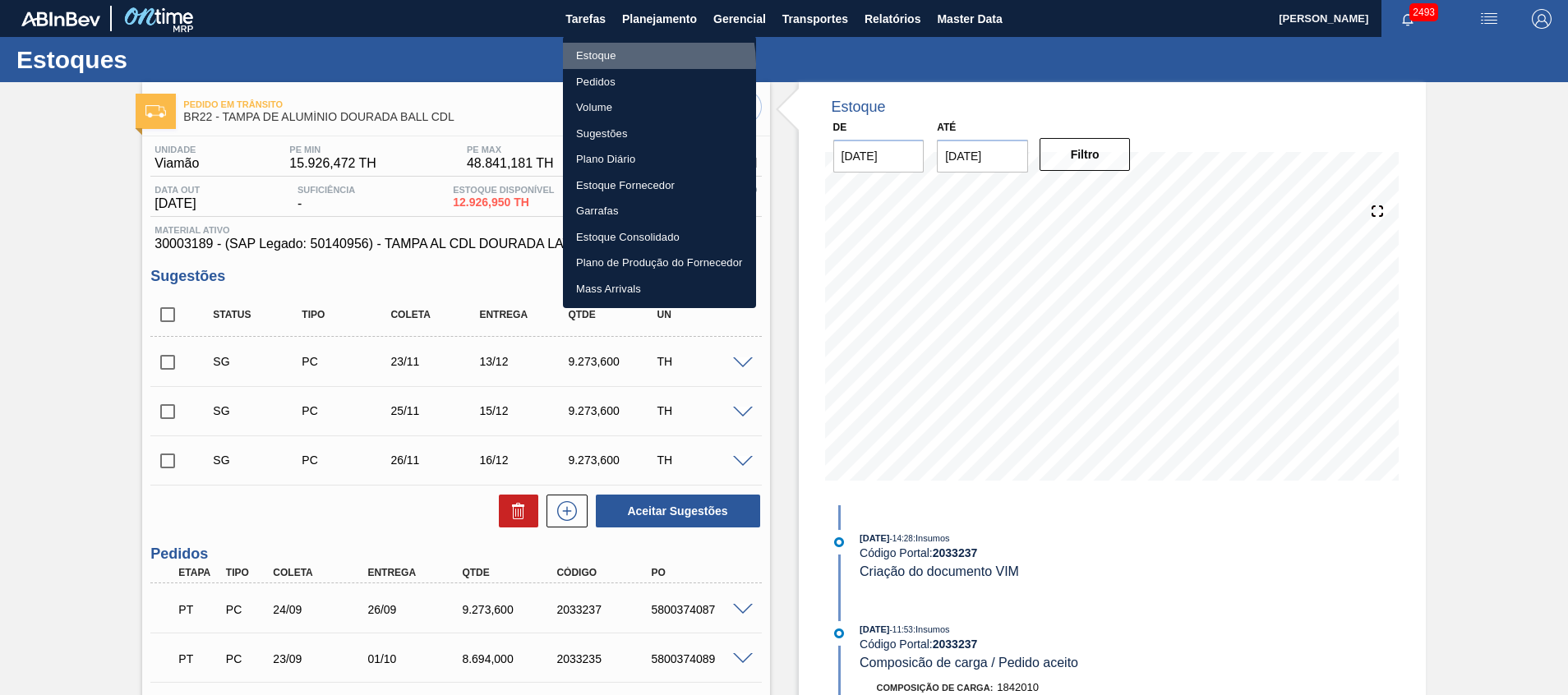
click at [641, 63] on li "Estoque" at bounding box center [659, 56] width 193 height 27
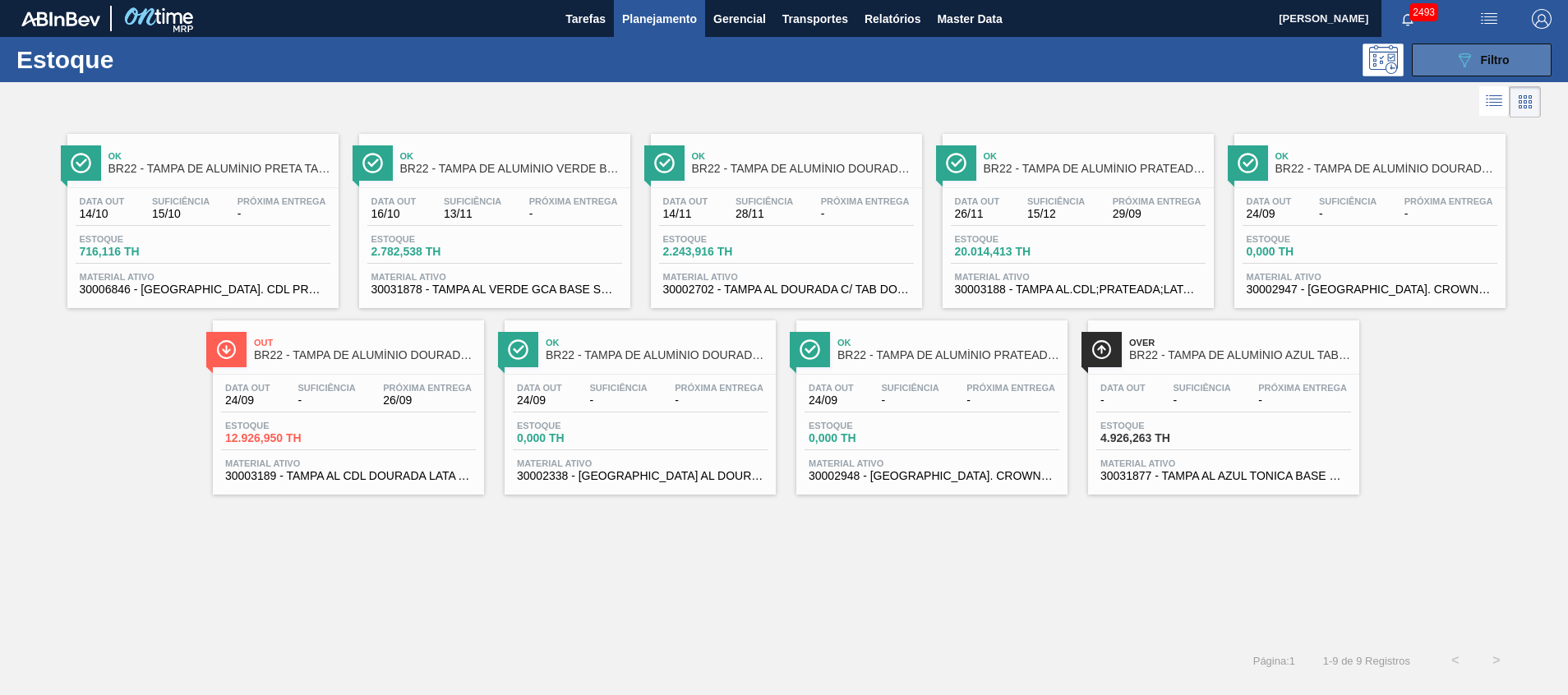
click at [1456, 75] on button "089F7B8B-B2A5-4AFE-B5C0-19BA573D28AC Filtro" at bounding box center [1482, 60] width 140 height 33
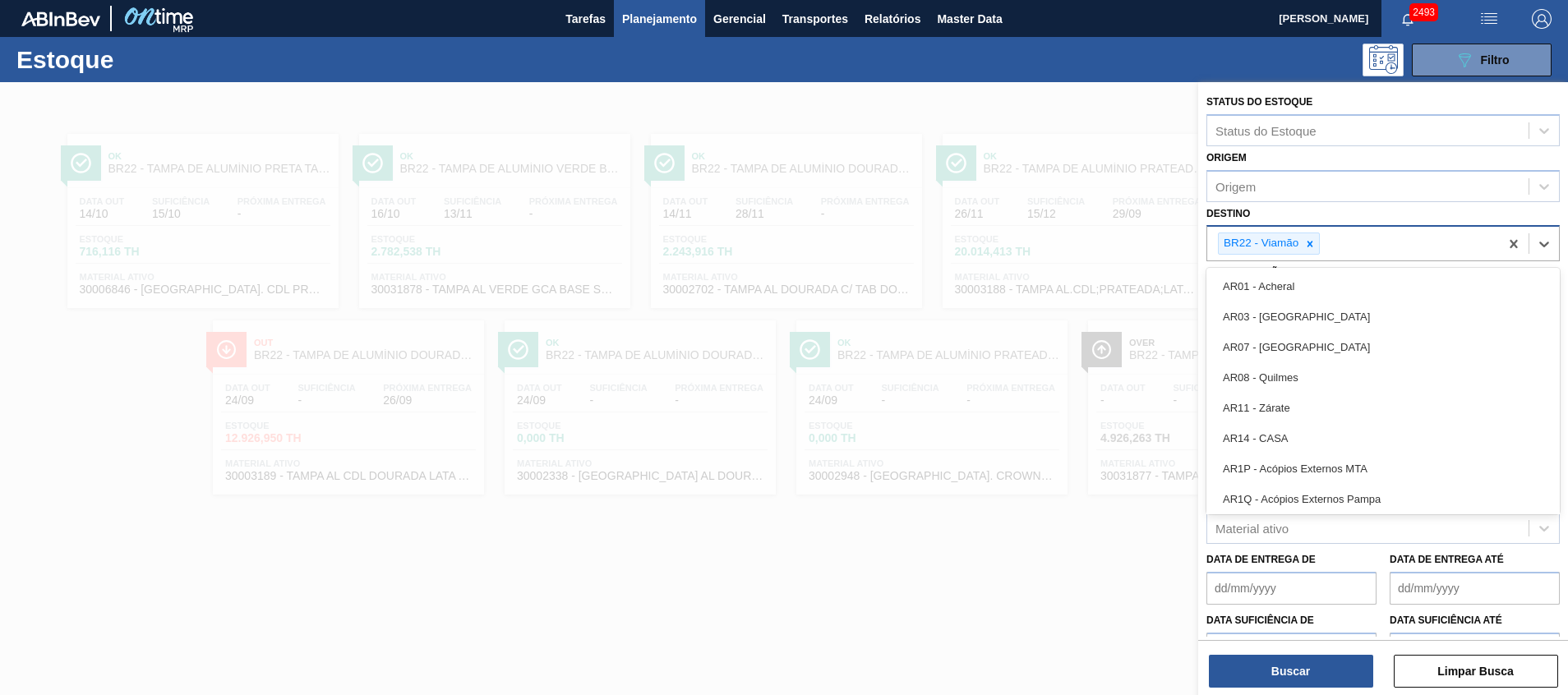
click at [1435, 253] on div "BR22 - Viamão" at bounding box center [1353, 244] width 292 height 34
type input "1"
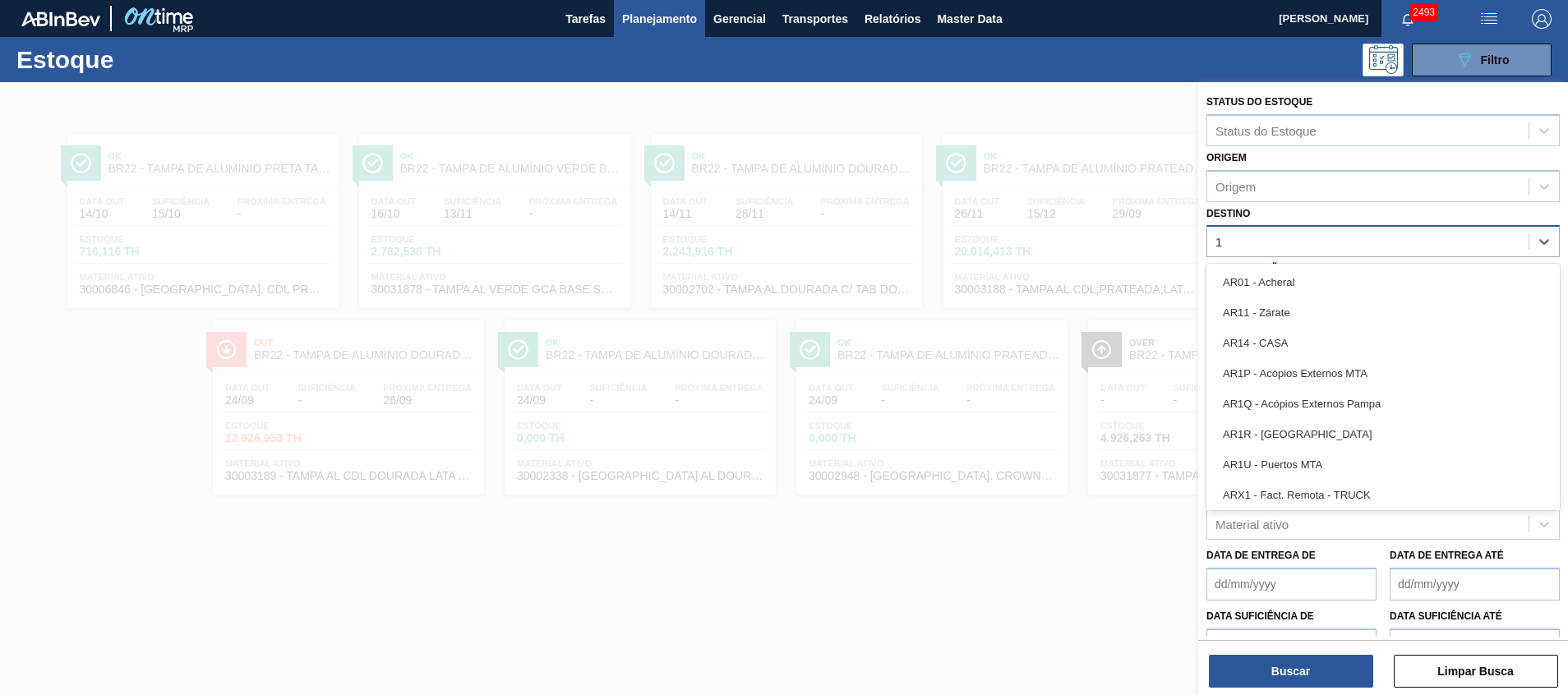
type input "16"
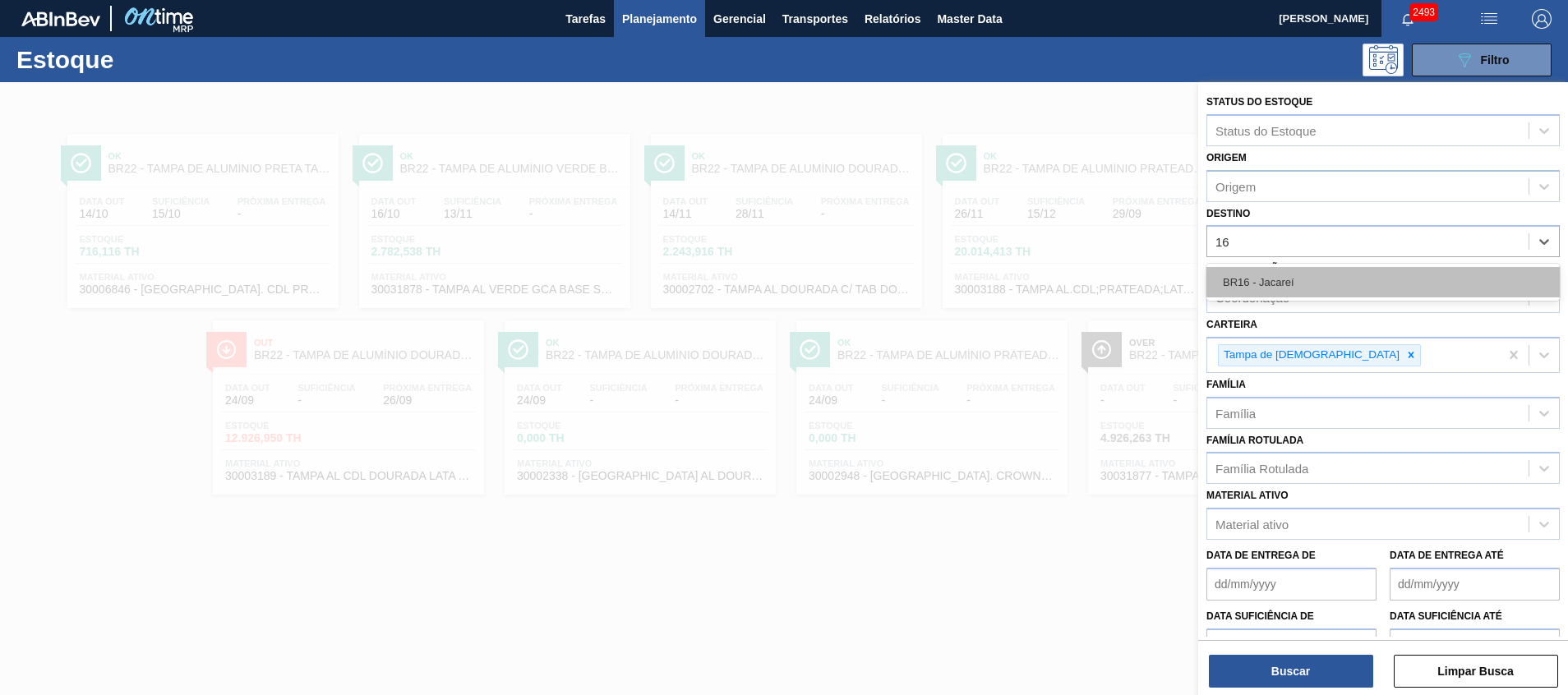
click at [1474, 287] on div "BR16 - Jacareí" at bounding box center [1383, 282] width 353 height 31
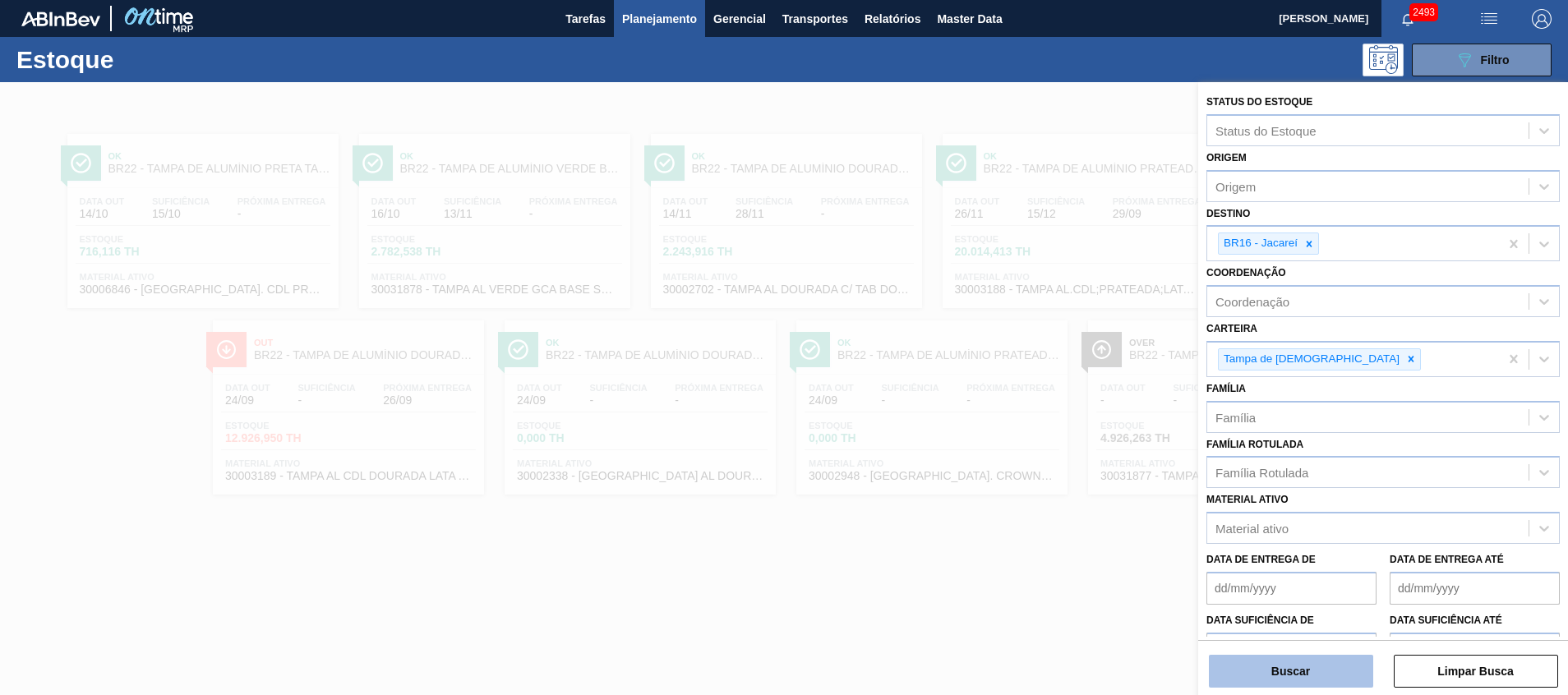
click at [1362, 669] on button "Buscar" at bounding box center [1291, 672] width 164 height 33
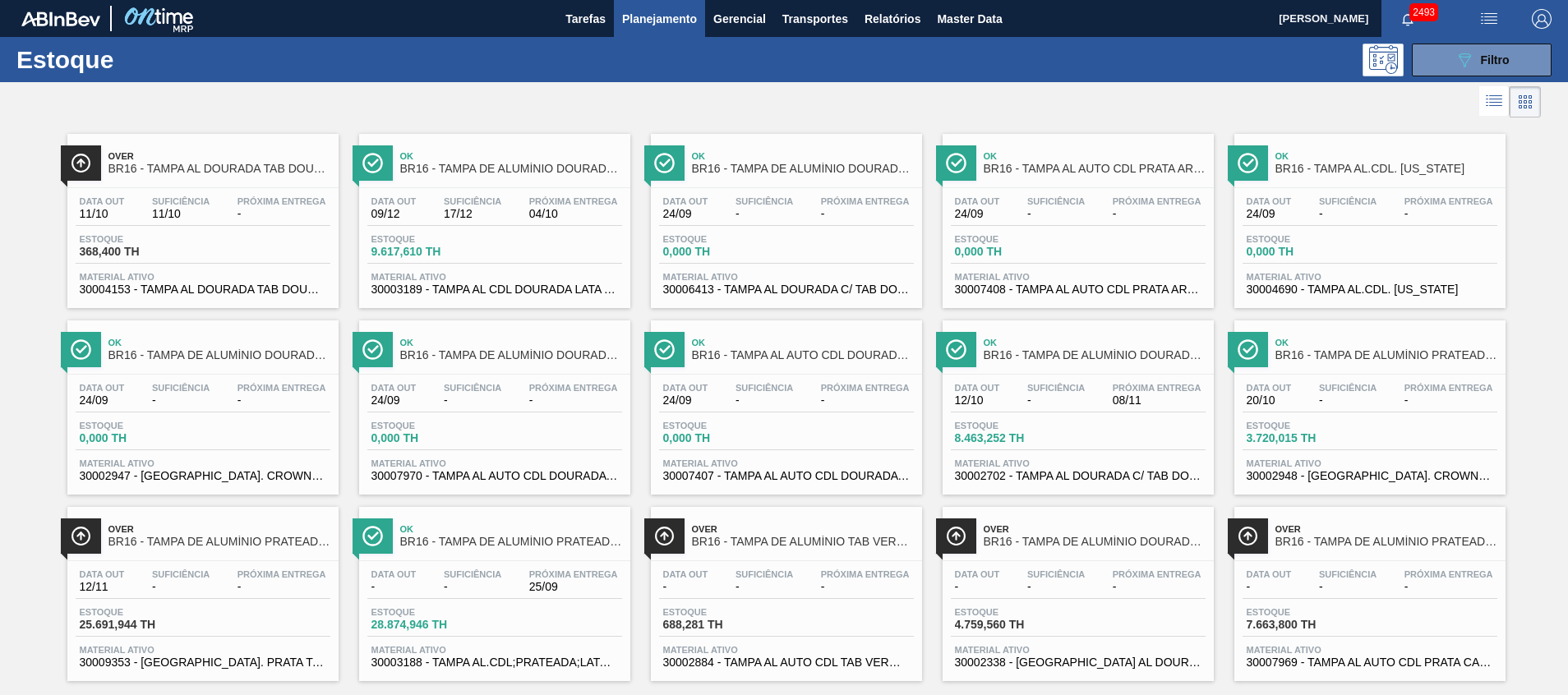
scroll to position [27, 0]
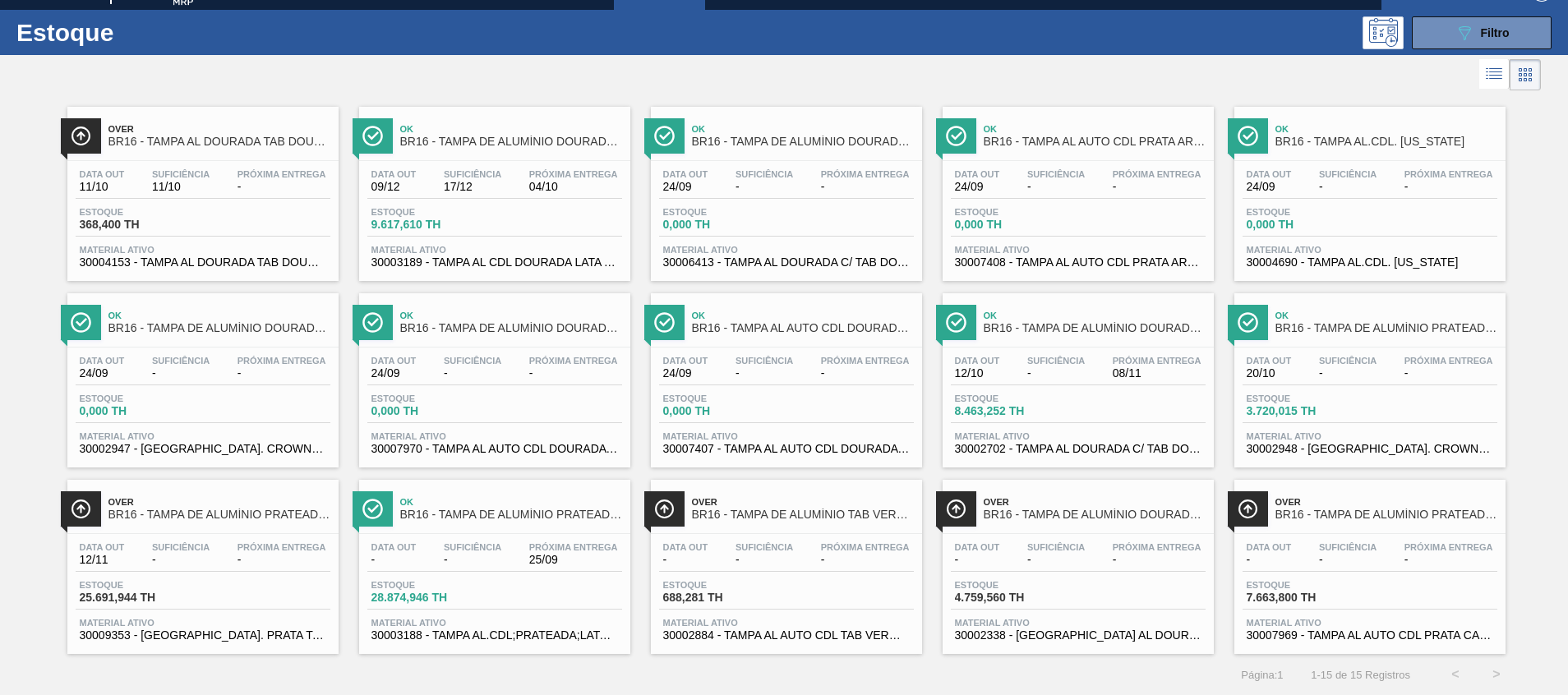
click at [549, 547] on span "Próxima Entrega" at bounding box center [573, 548] width 89 height 10
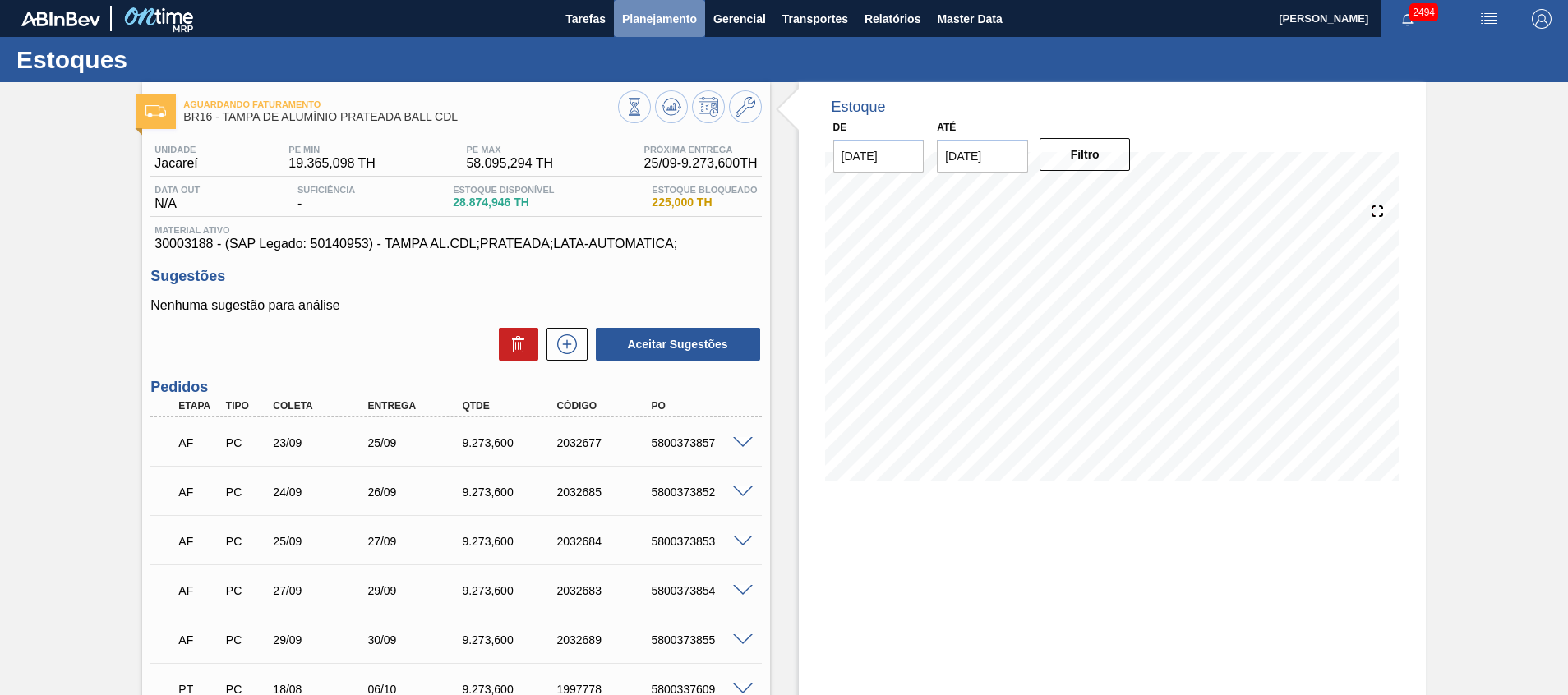
click at [665, 31] on button "Planejamento" at bounding box center [660, 18] width 91 height 37
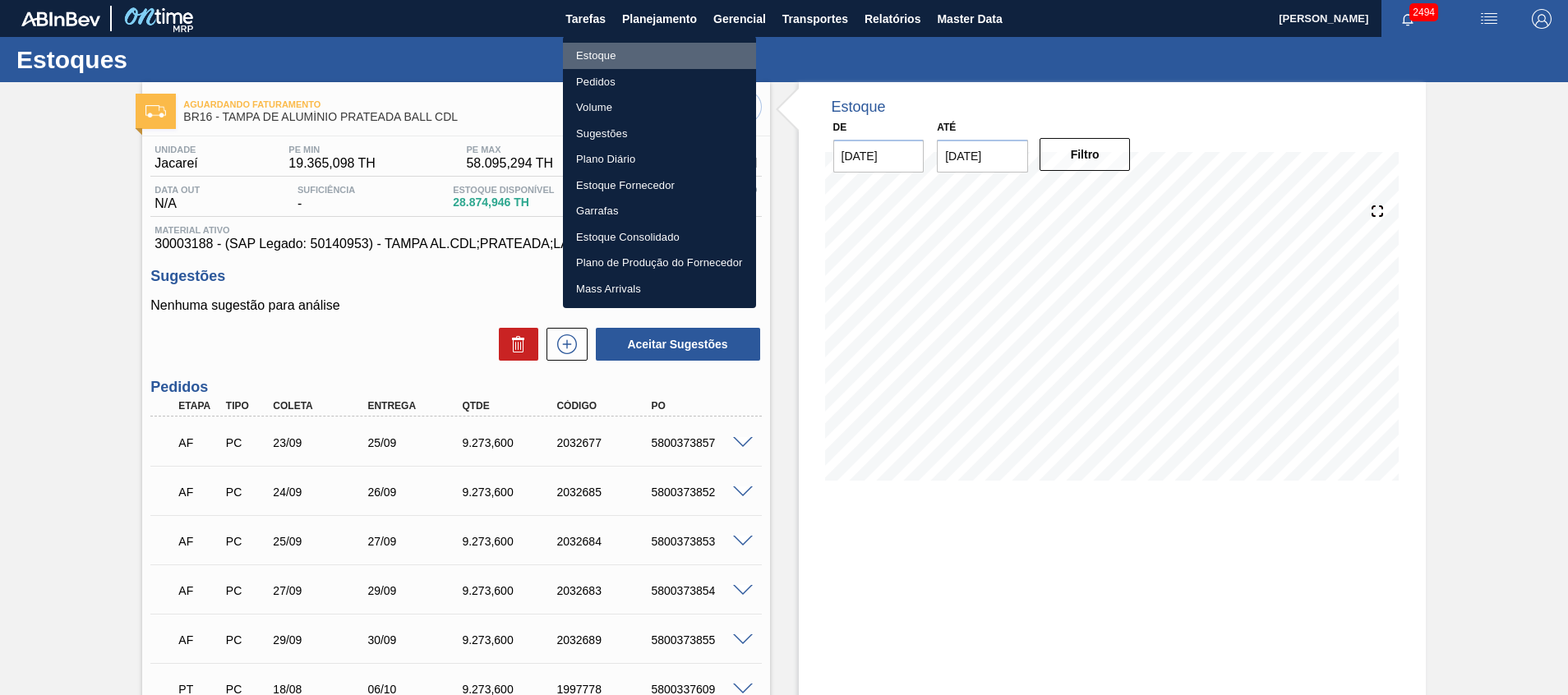
click at [685, 53] on li "Estoque" at bounding box center [659, 56] width 193 height 27
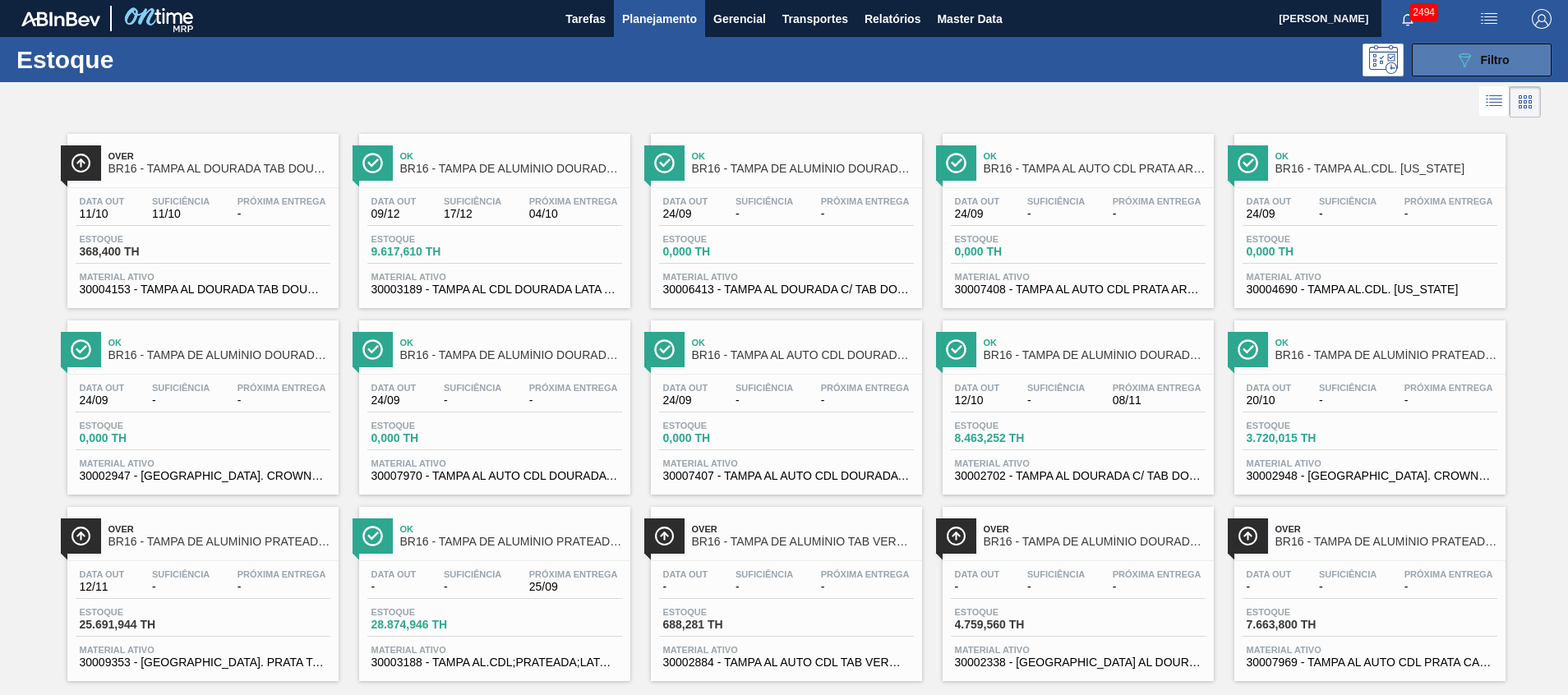
click at [1447, 53] on button "089F7B8B-B2A5-4AFE-B5C0-19BA573D28AC Filtro" at bounding box center [1482, 60] width 140 height 33
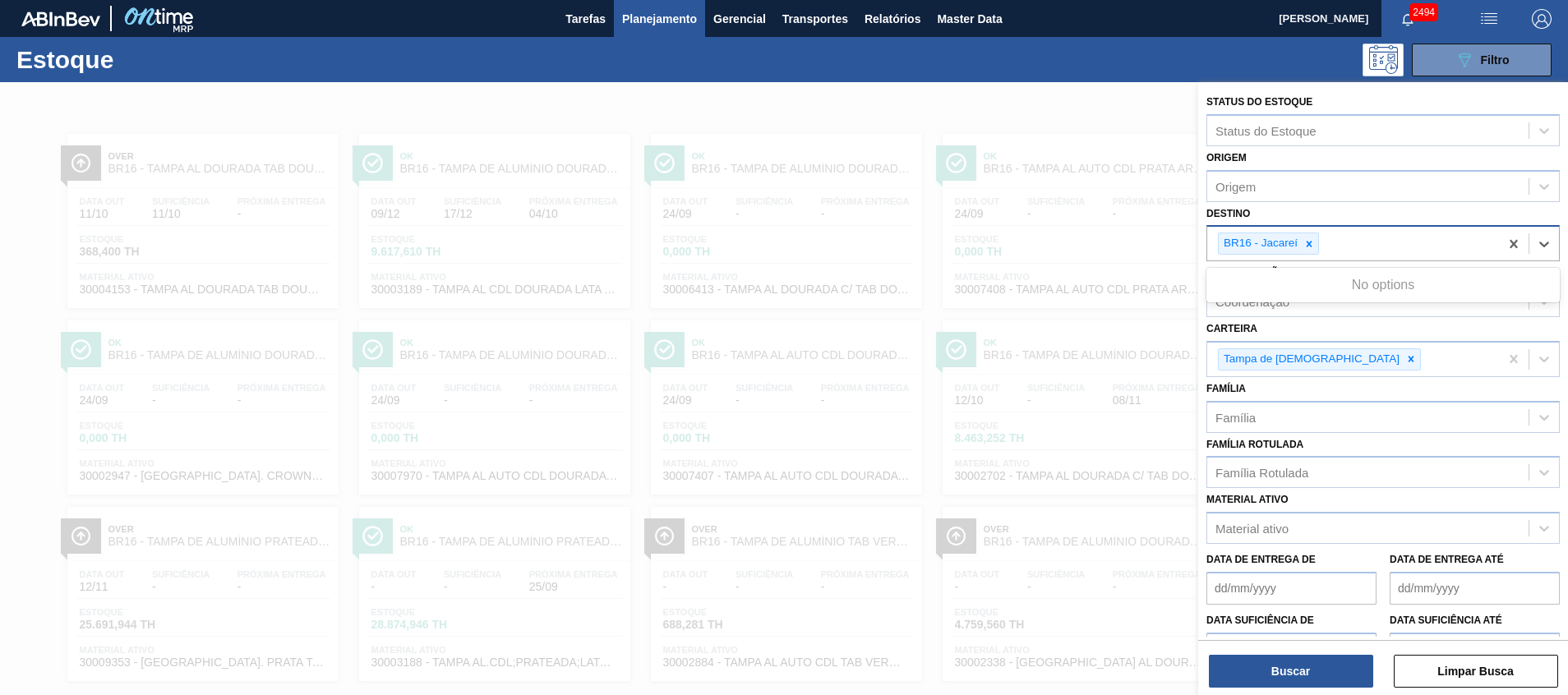
click at [1422, 254] on div "BR16 - Jacareí" at bounding box center [1353, 244] width 292 height 34
type input "26"
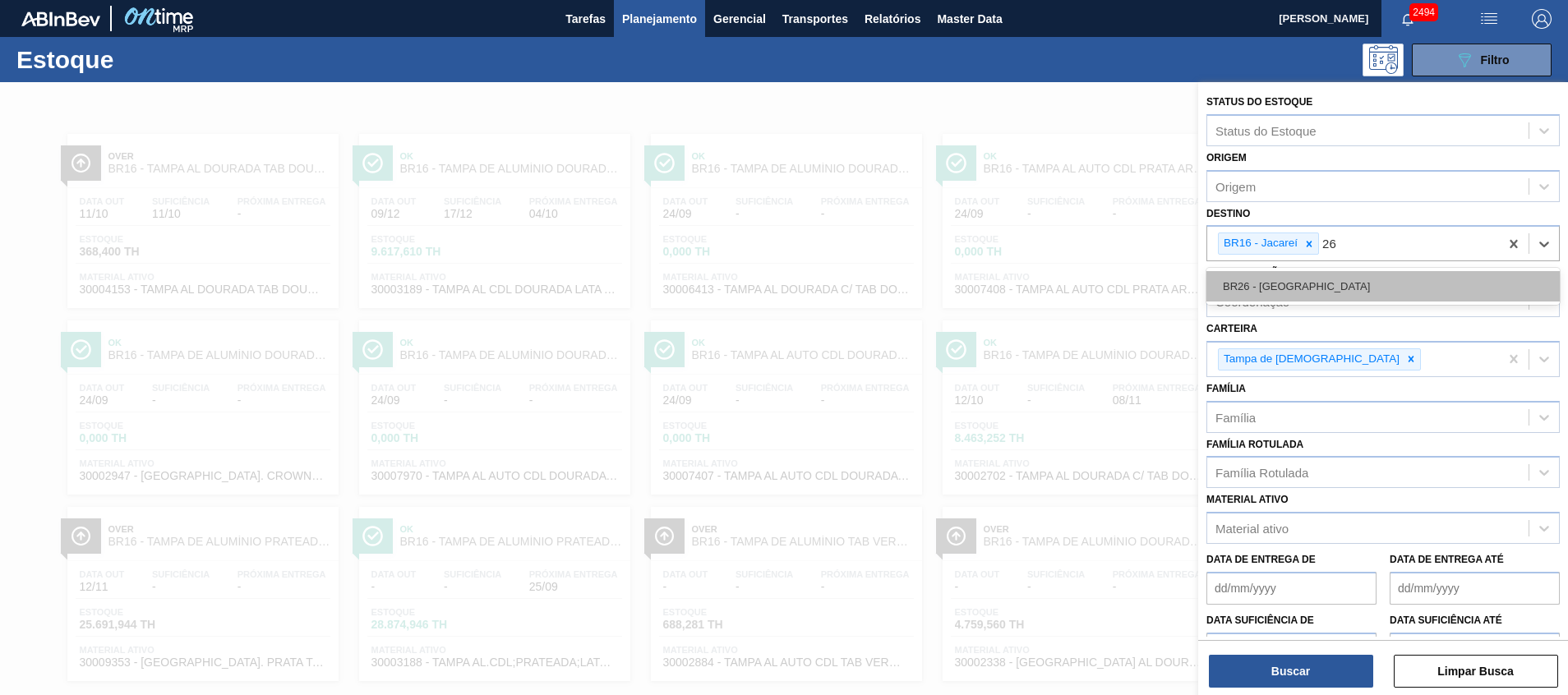
click at [1417, 291] on div "BR26 - Uberlândia" at bounding box center [1383, 286] width 353 height 31
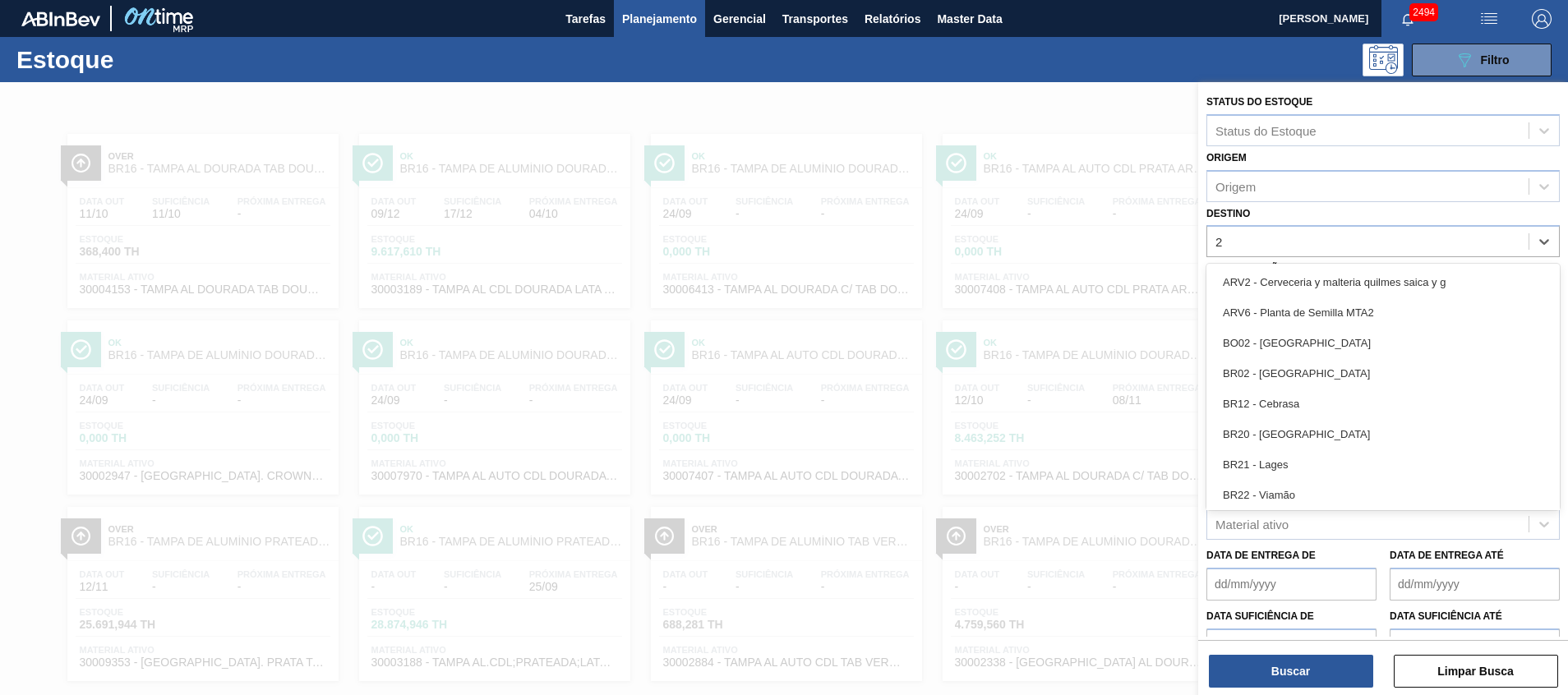
type input "27"
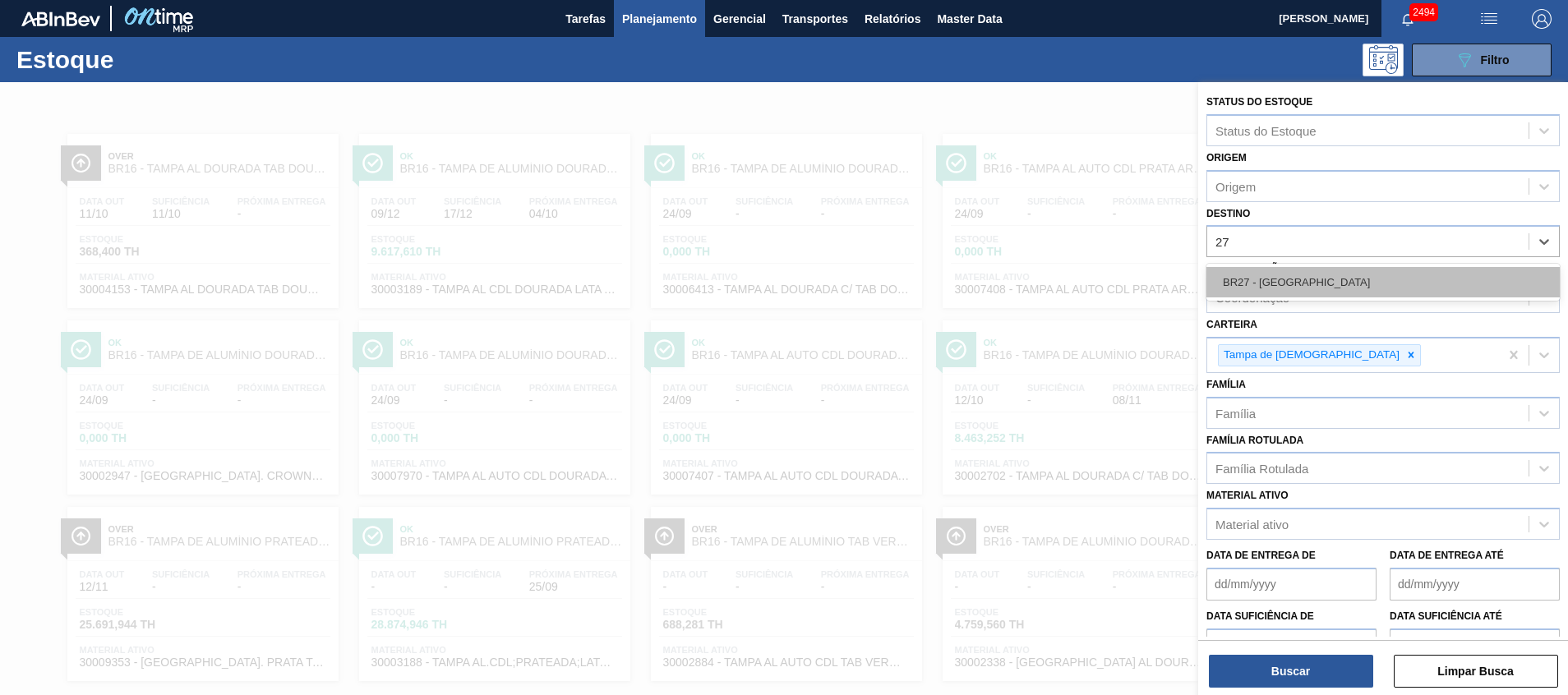
click at [1417, 291] on div "BR27 - Nova Minas" at bounding box center [1383, 282] width 353 height 31
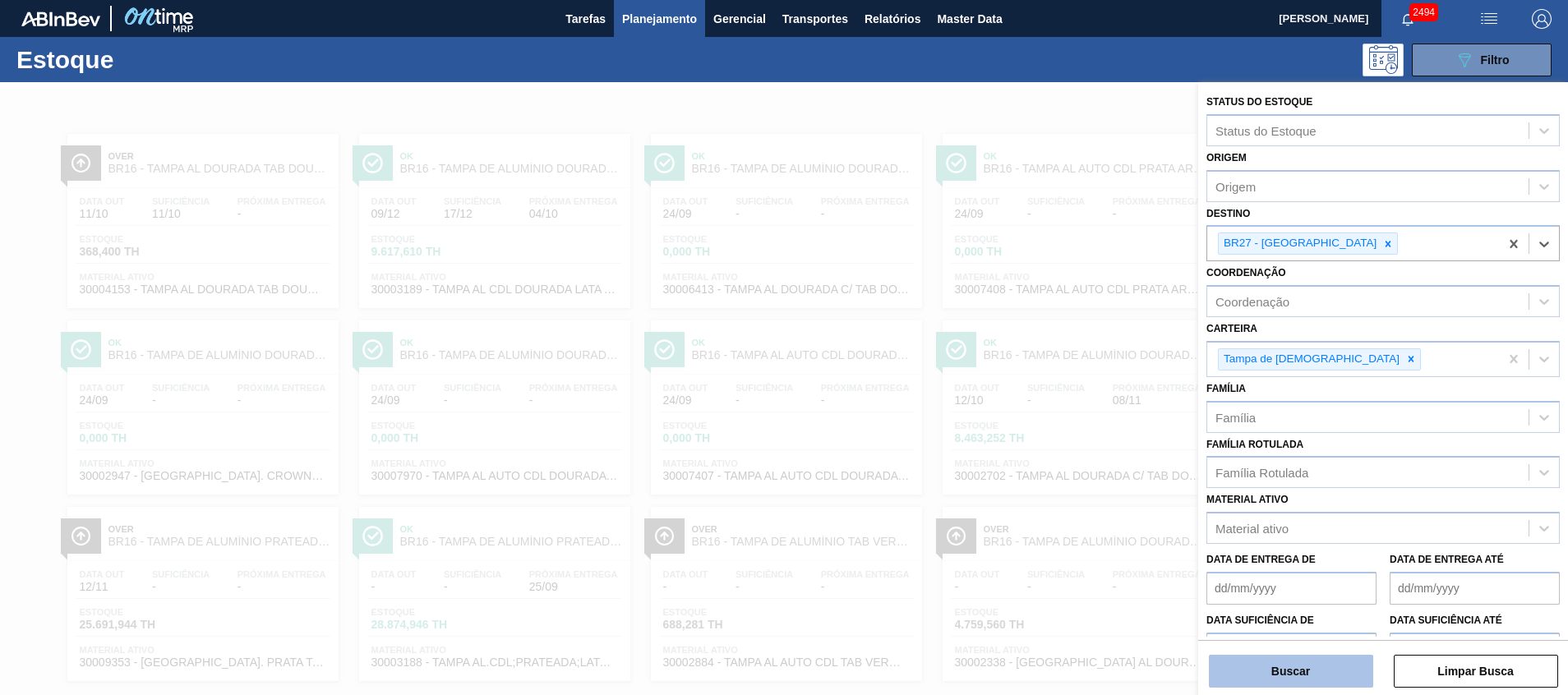
click at [1270, 686] on button "Buscar" at bounding box center [1291, 672] width 164 height 33
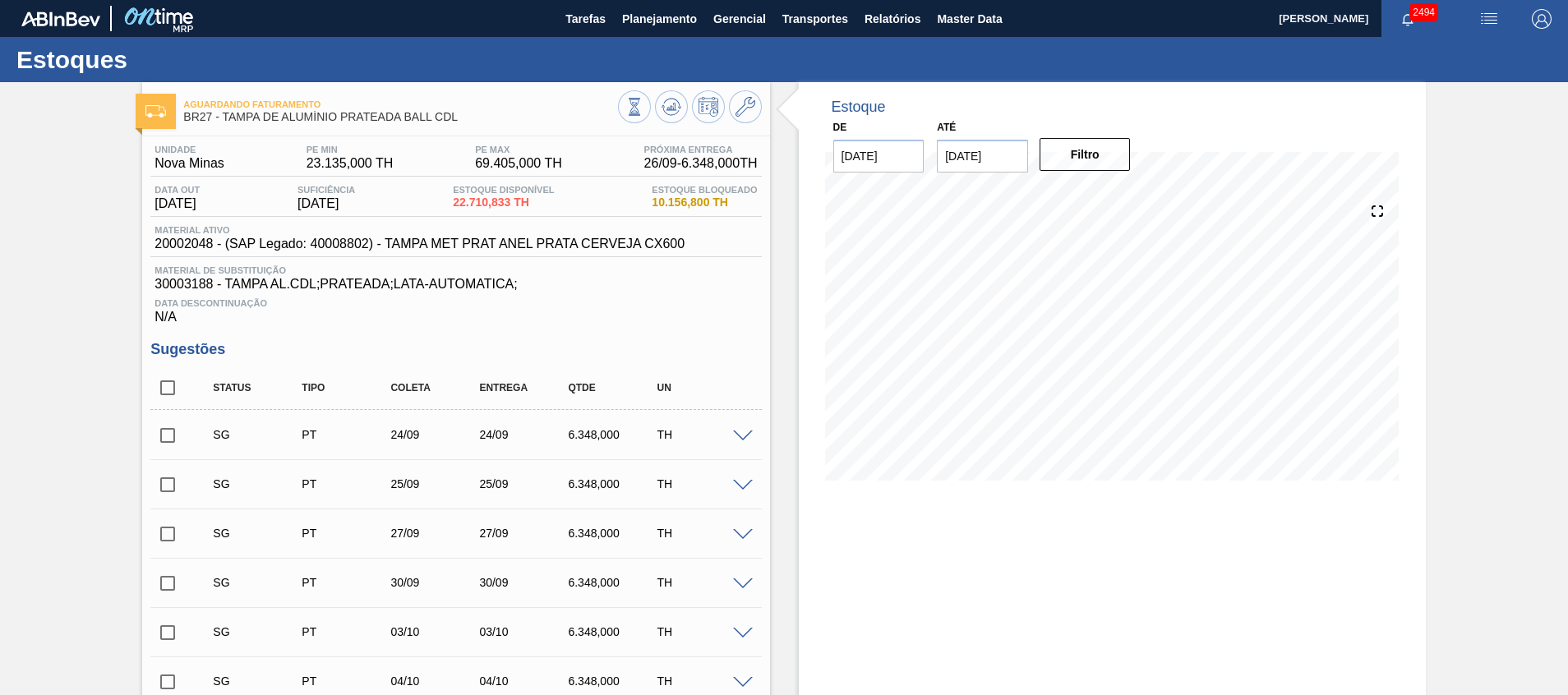
click at [162, 390] on input "checkbox" at bounding box center [168, 388] width 35 height 35
checkbox input "true"
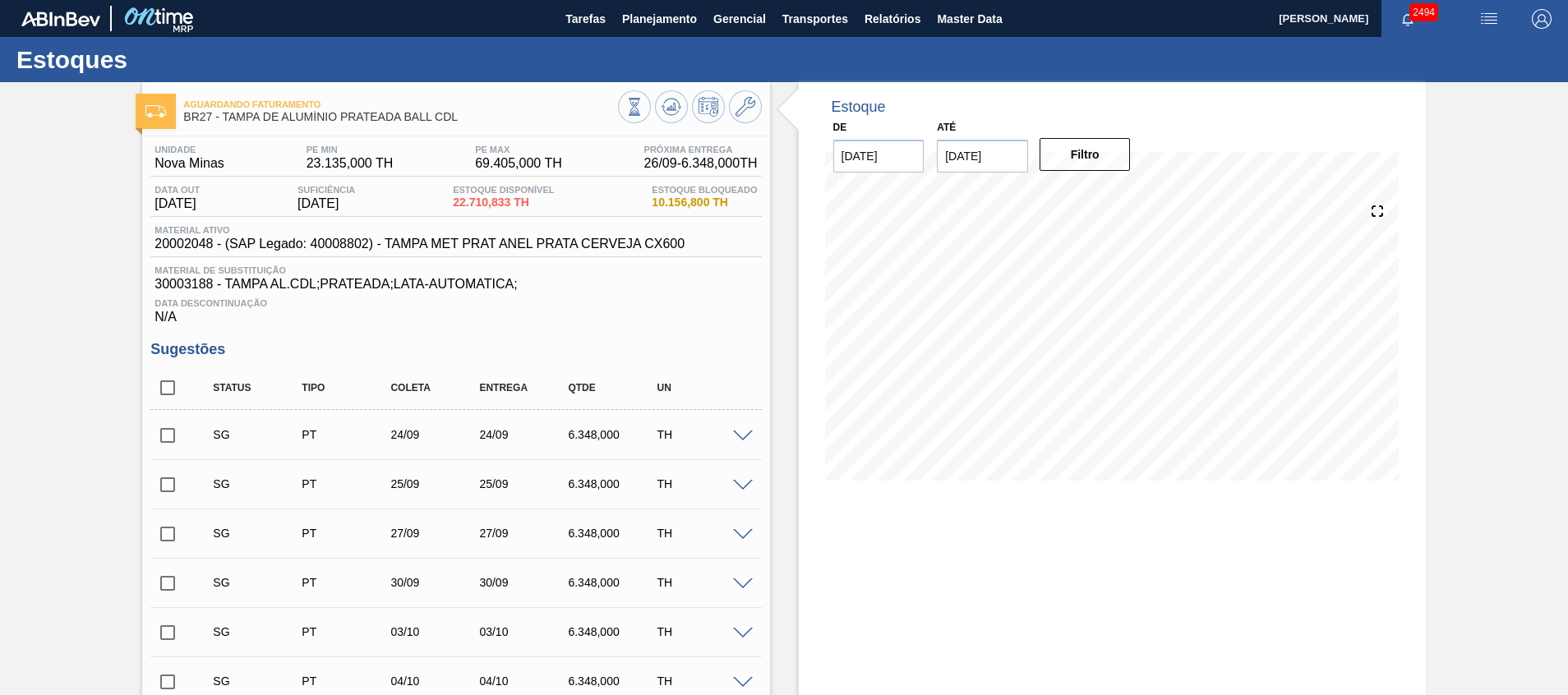
checkbox input "true"
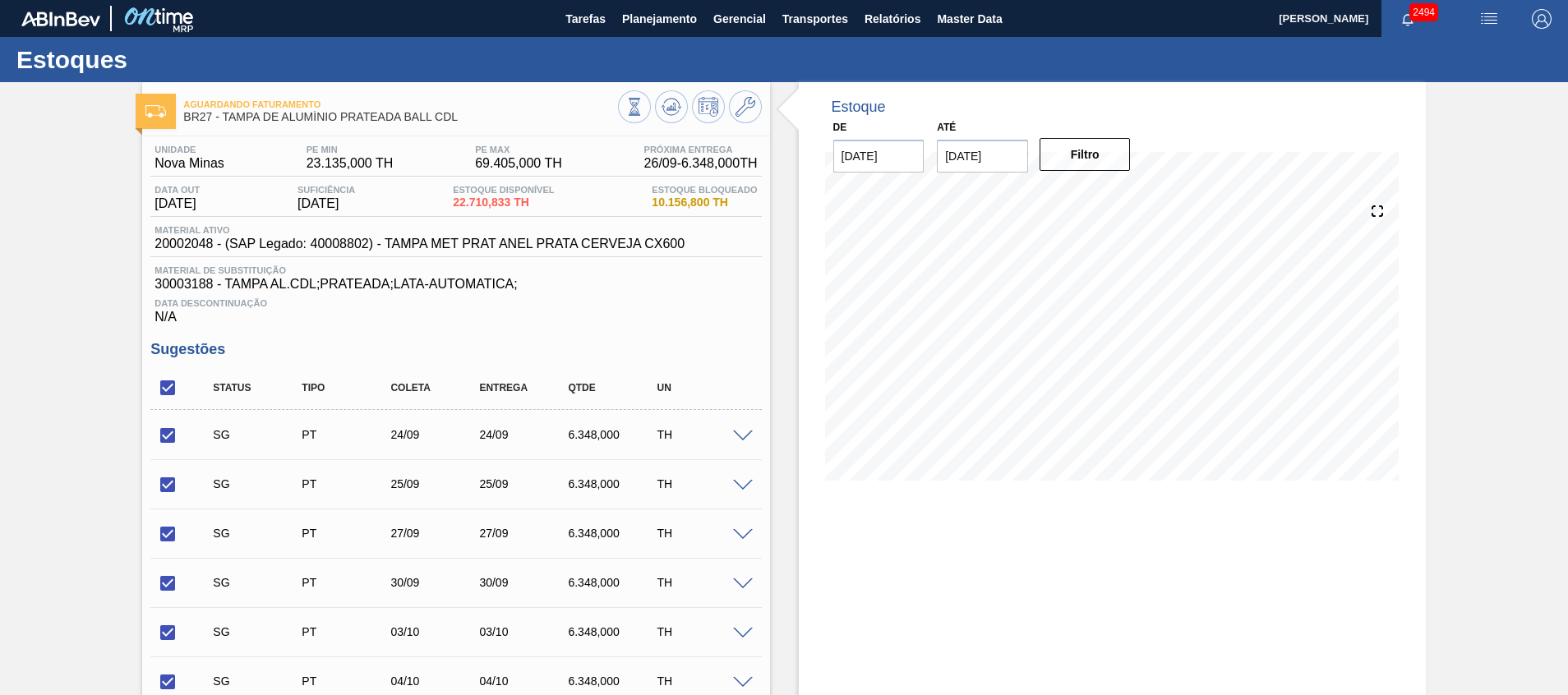
scroll to position [392, 0]
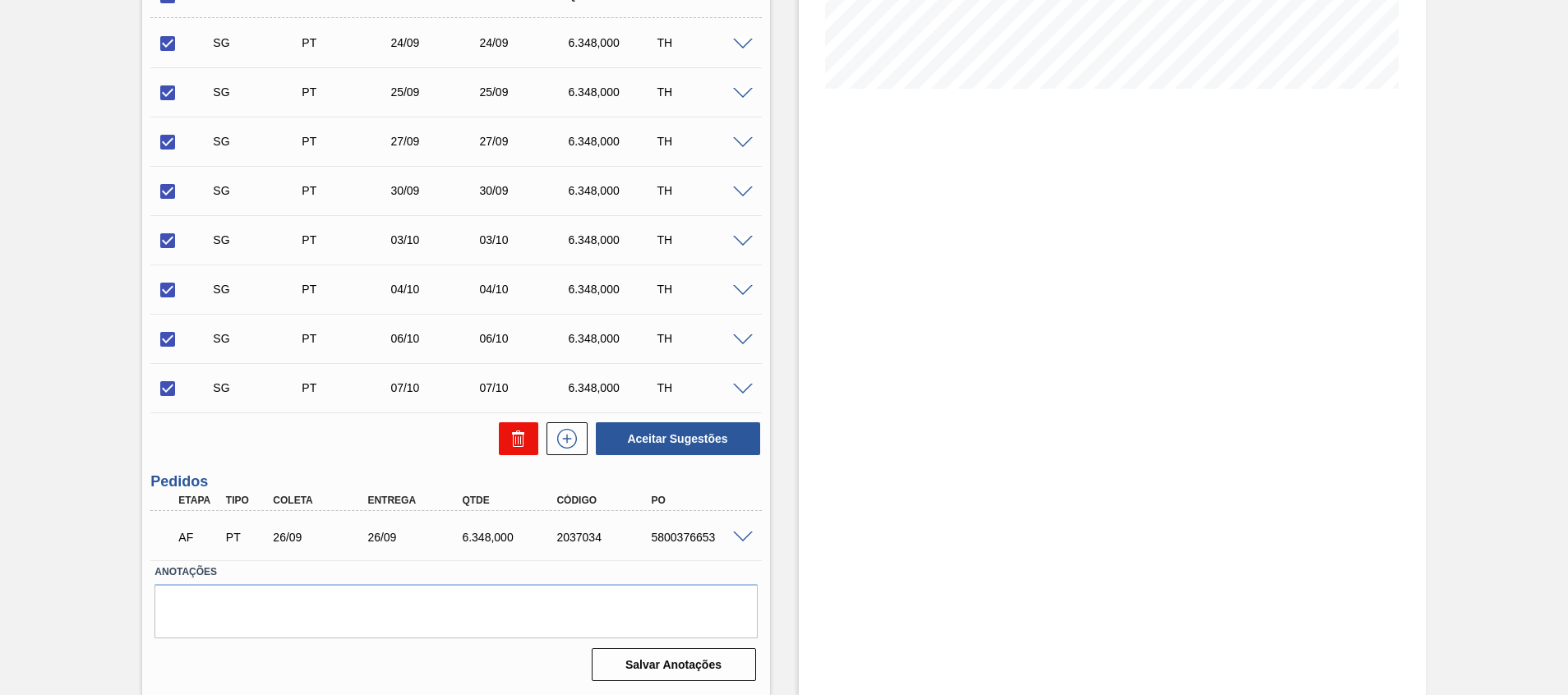
click at [511, 452] on button at bounding box center [519, 439] width 40 height 33
checkbox input "false"
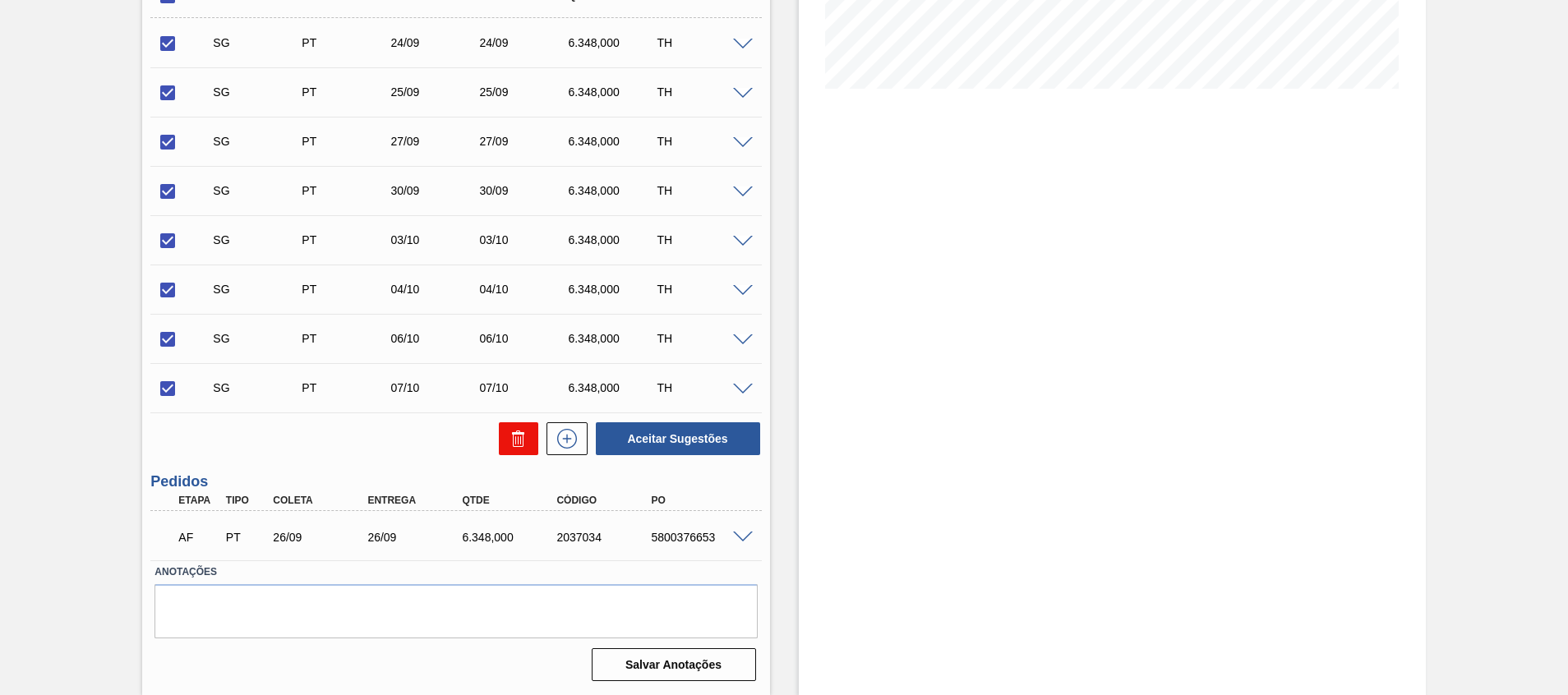
checkbox input "false"
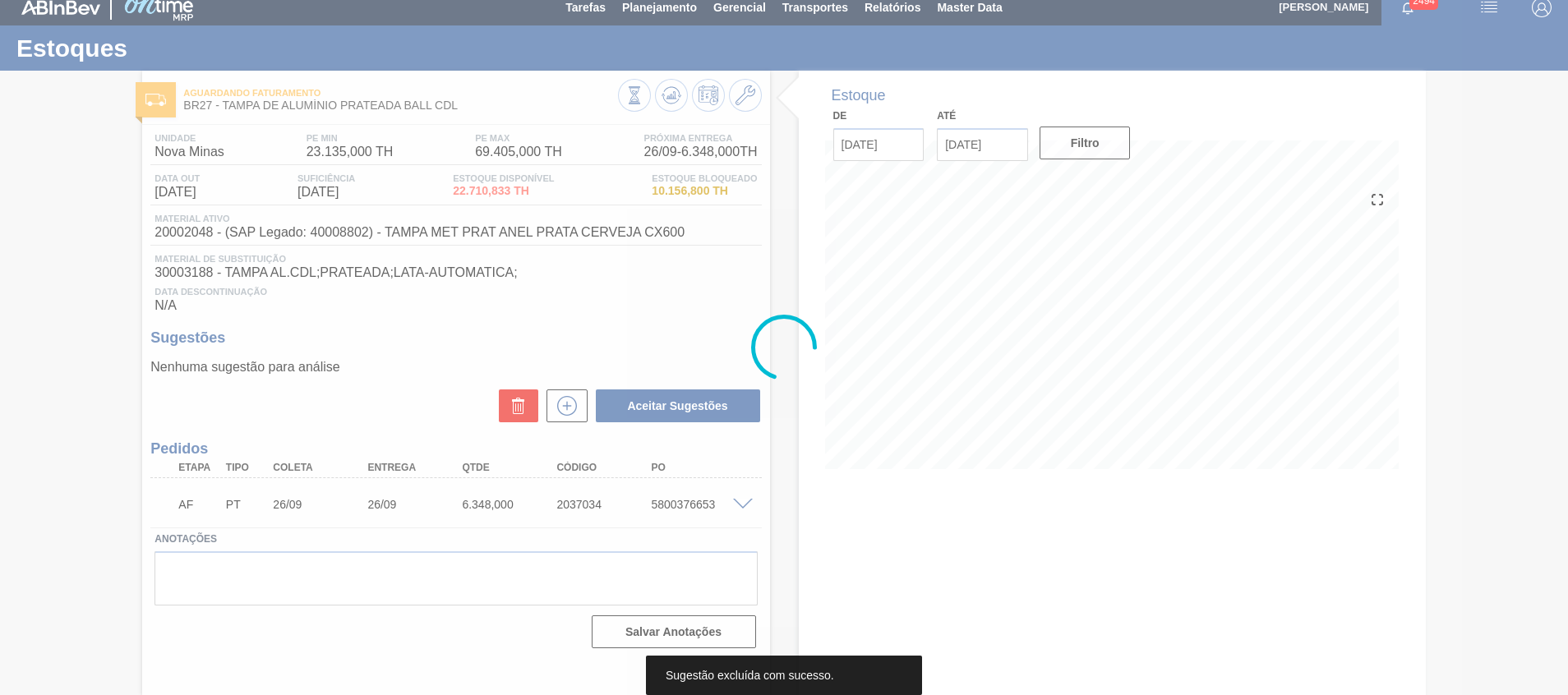
scroll to position [12, 0]
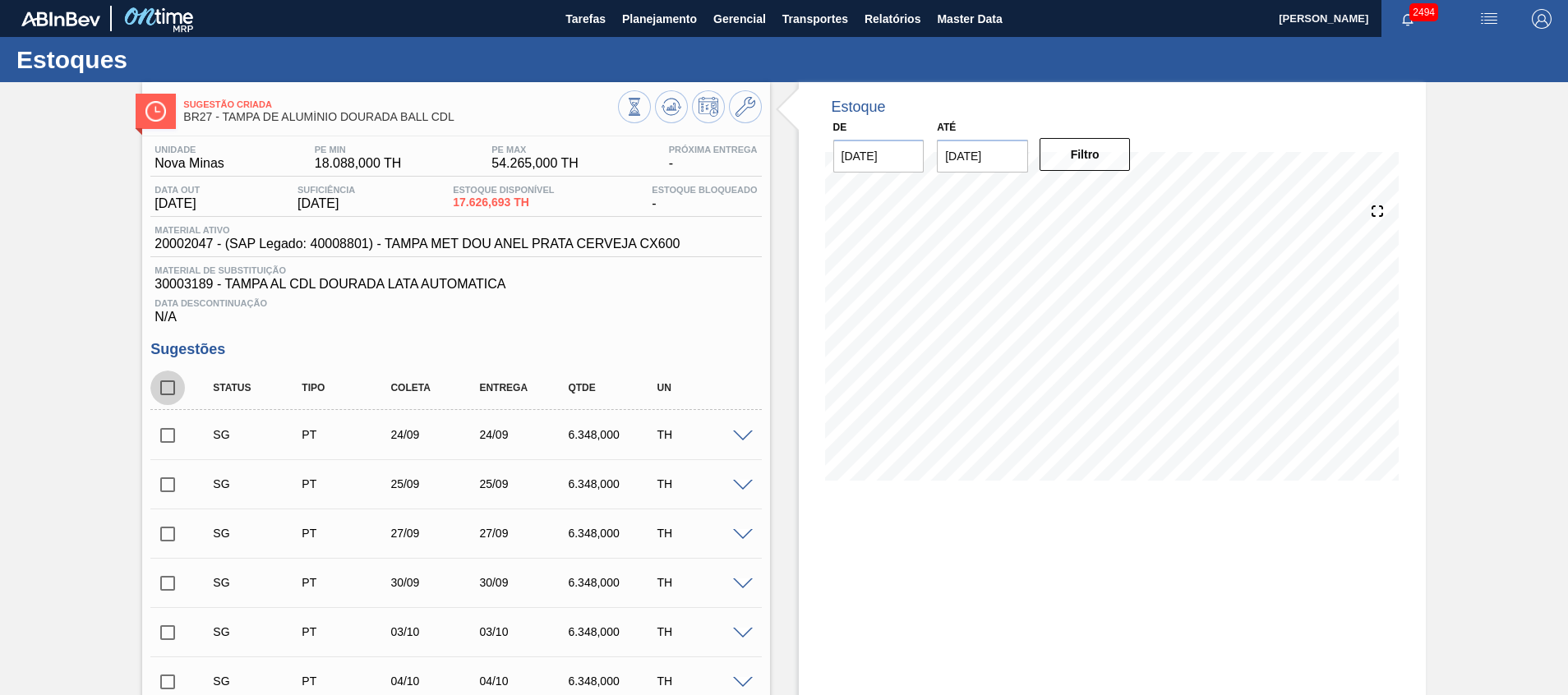
click at [178, 389] on input "checkbox" at bounding box center [168, 388] width 35 height 35
checkbox input "true"
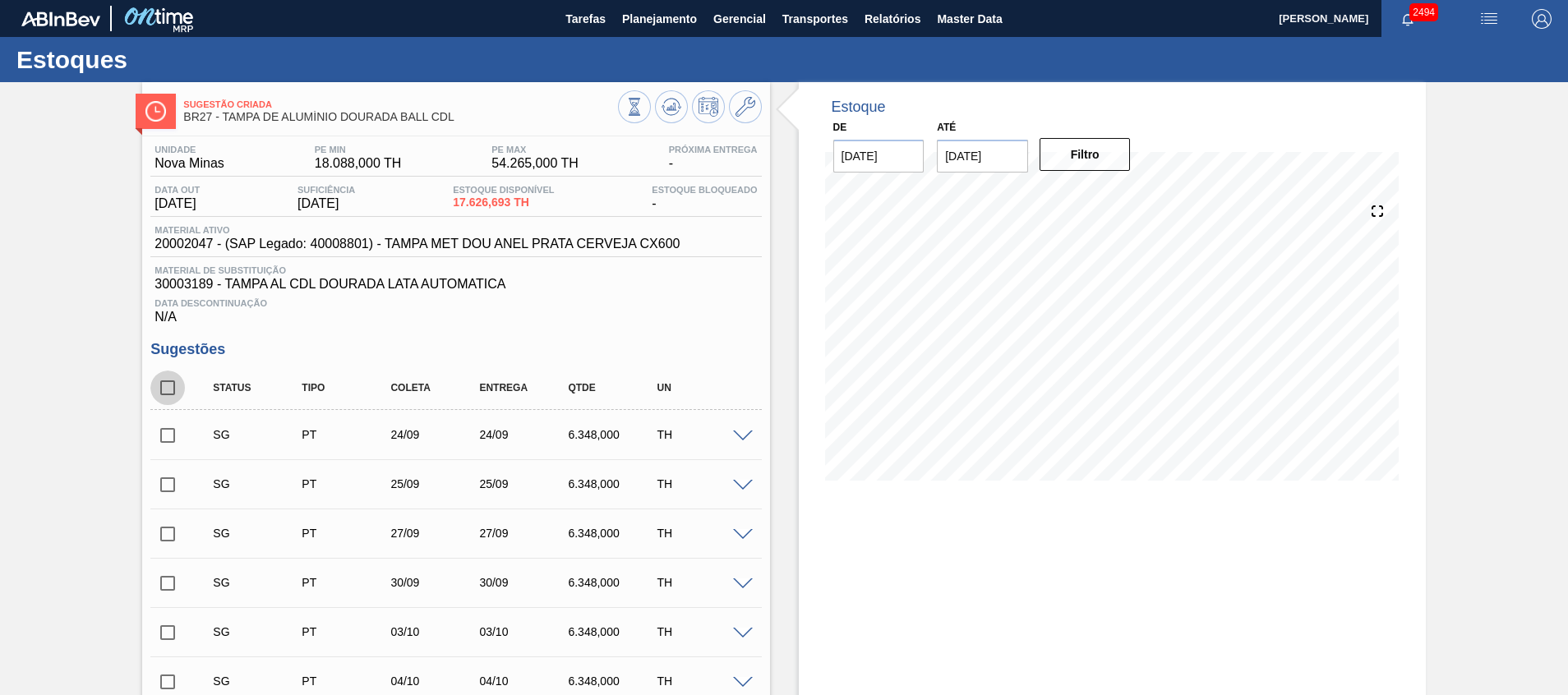
checkbox input "true"
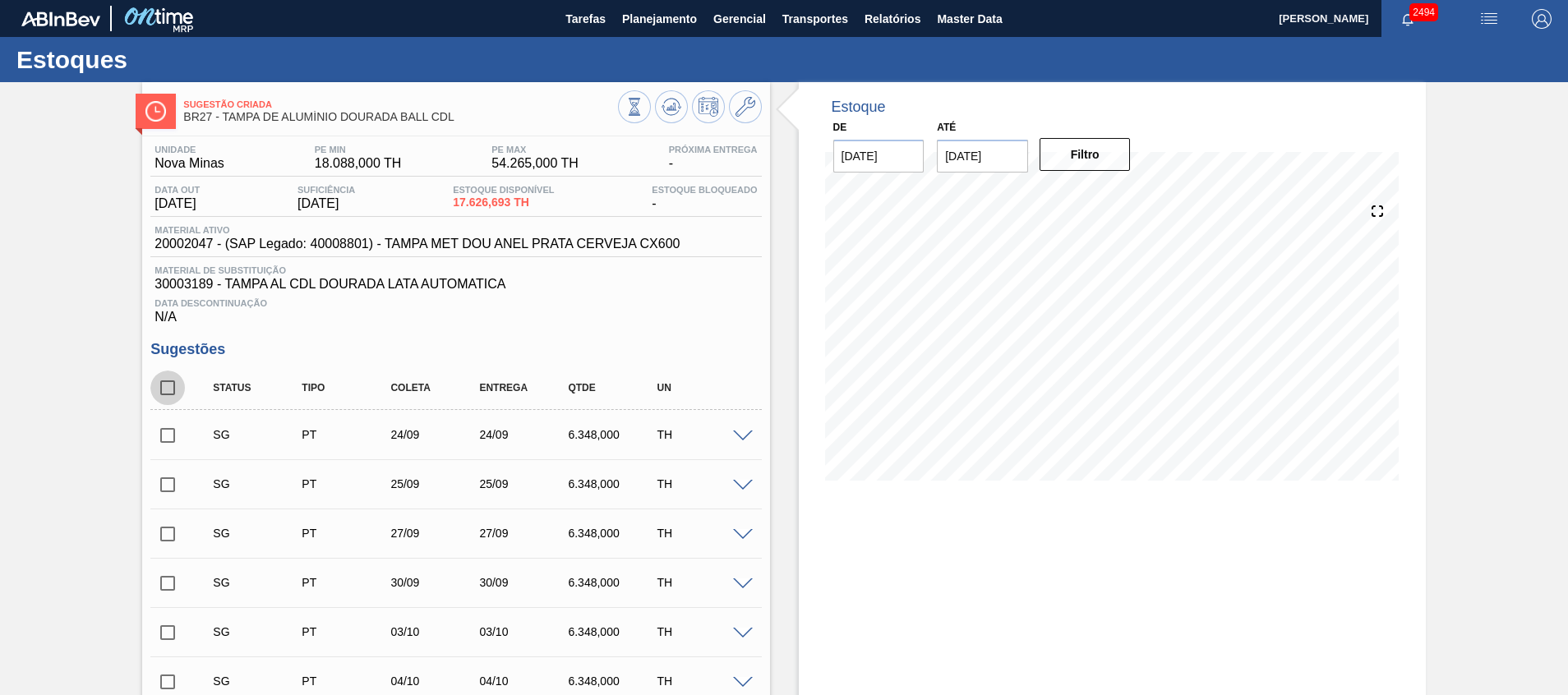
checkbox input "true"
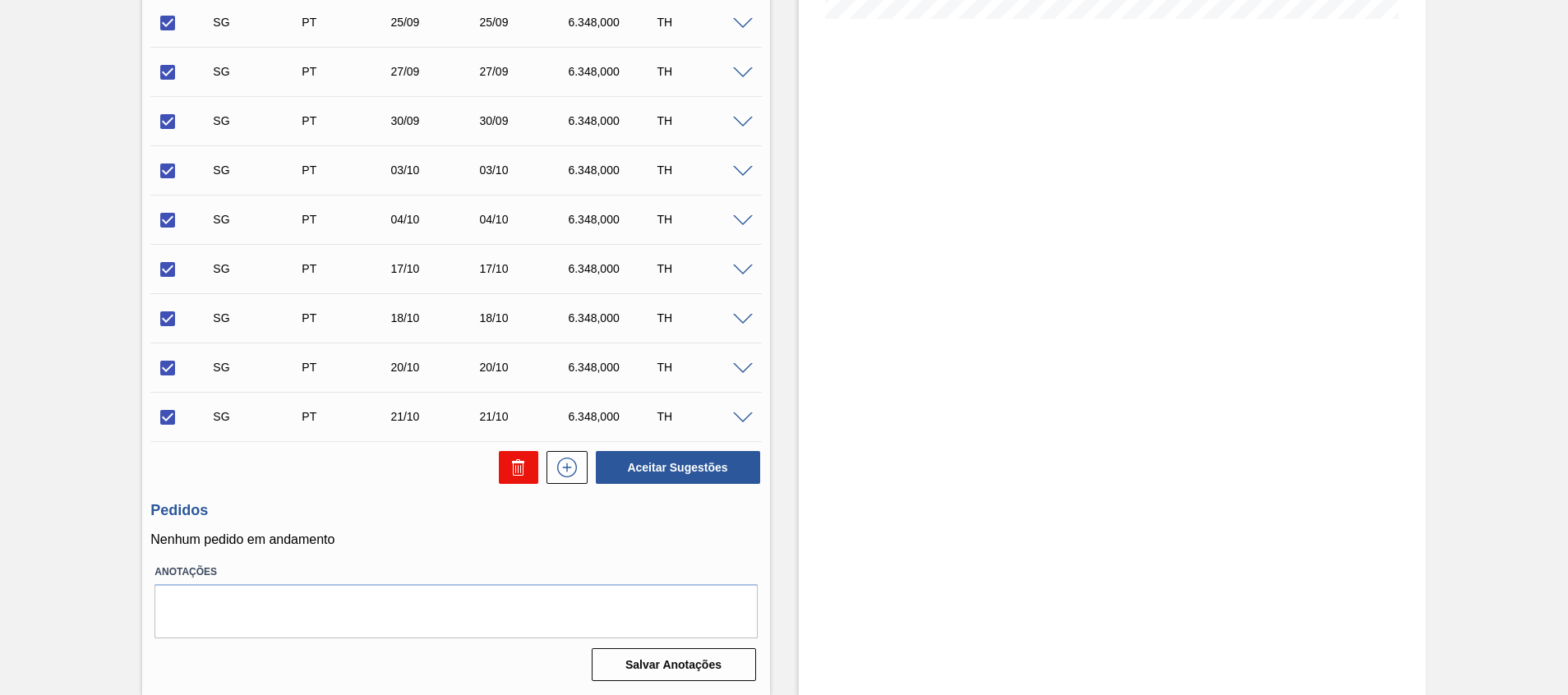
drag, startPoint x: 512, startPoint y: 484, endPoint x: 515, endPoint y: 472, distance: 12.4
click at [515, 472] on div "Aceitar Sugestões" at bounding box center [456, 468] width 611 height 36
click at [515, 472] on icon at bounding box center [515, 469] width 1 height 8
checkbox input "false"
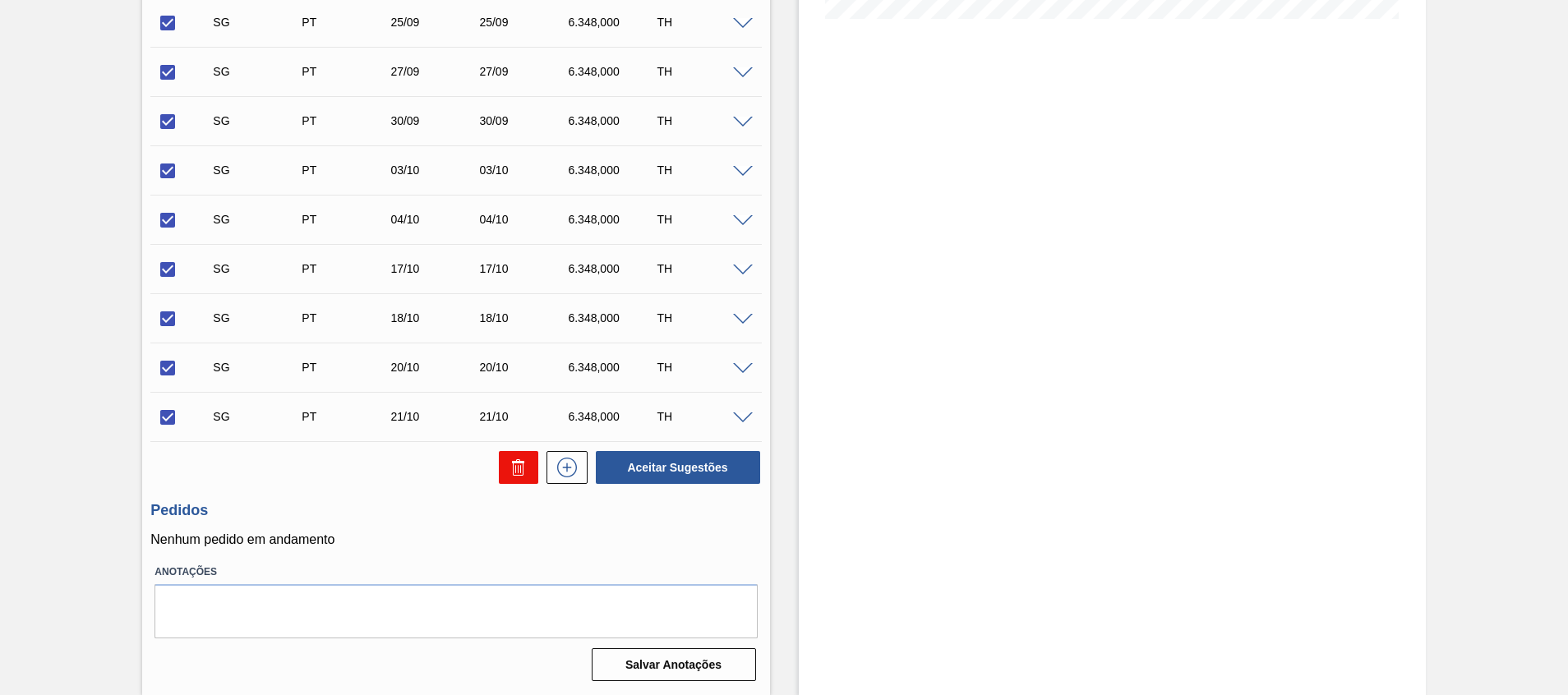
checkbox input "false"
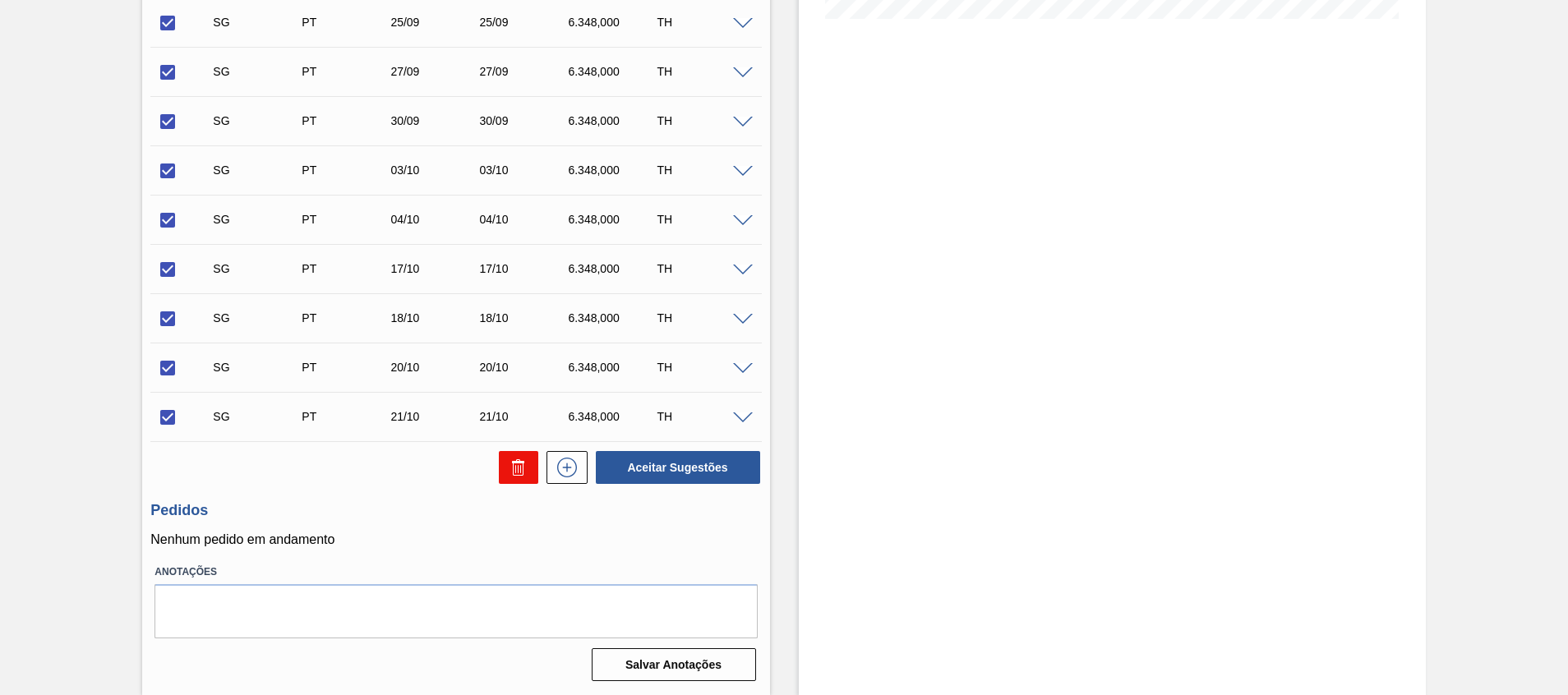
checkbox input "false"
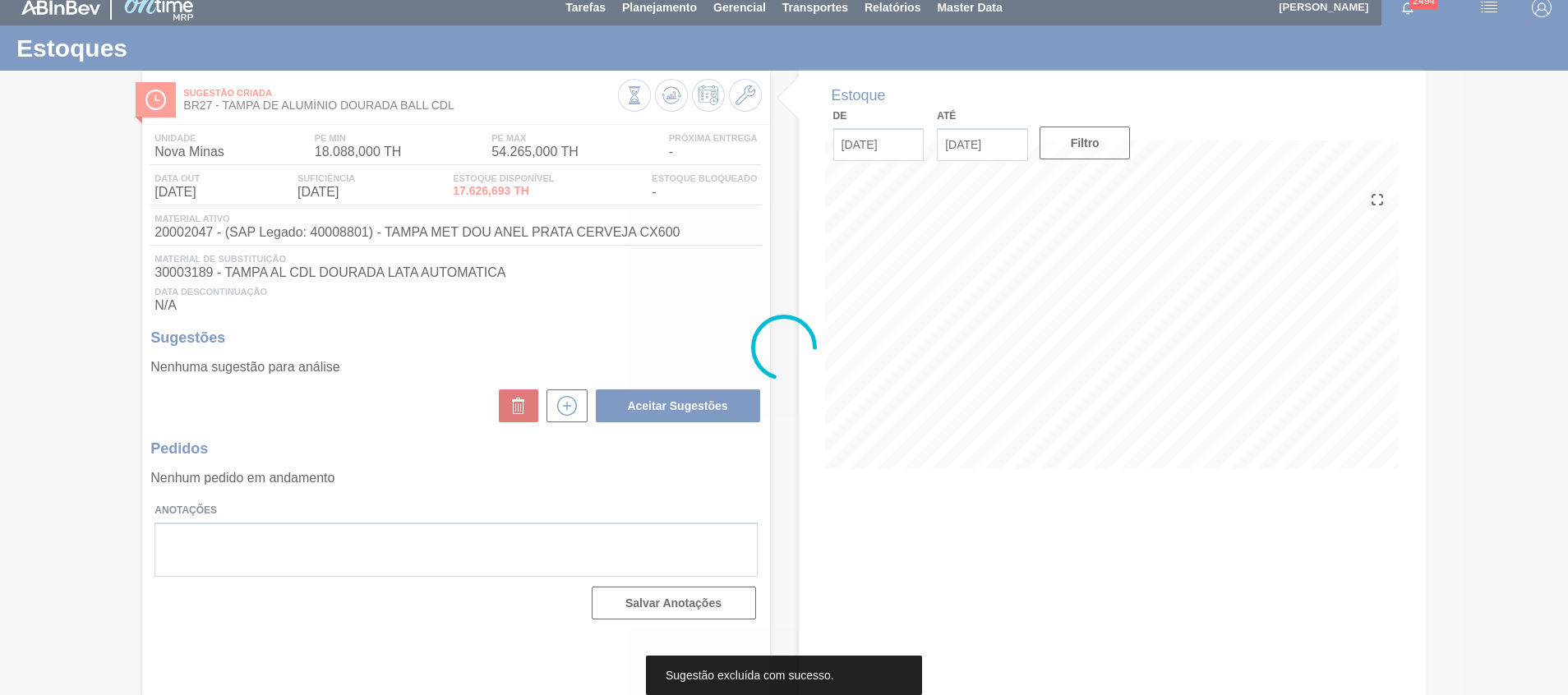
scroll to position [12, 0]
